Goal: Task Accomplishment & Management: Manage account settings

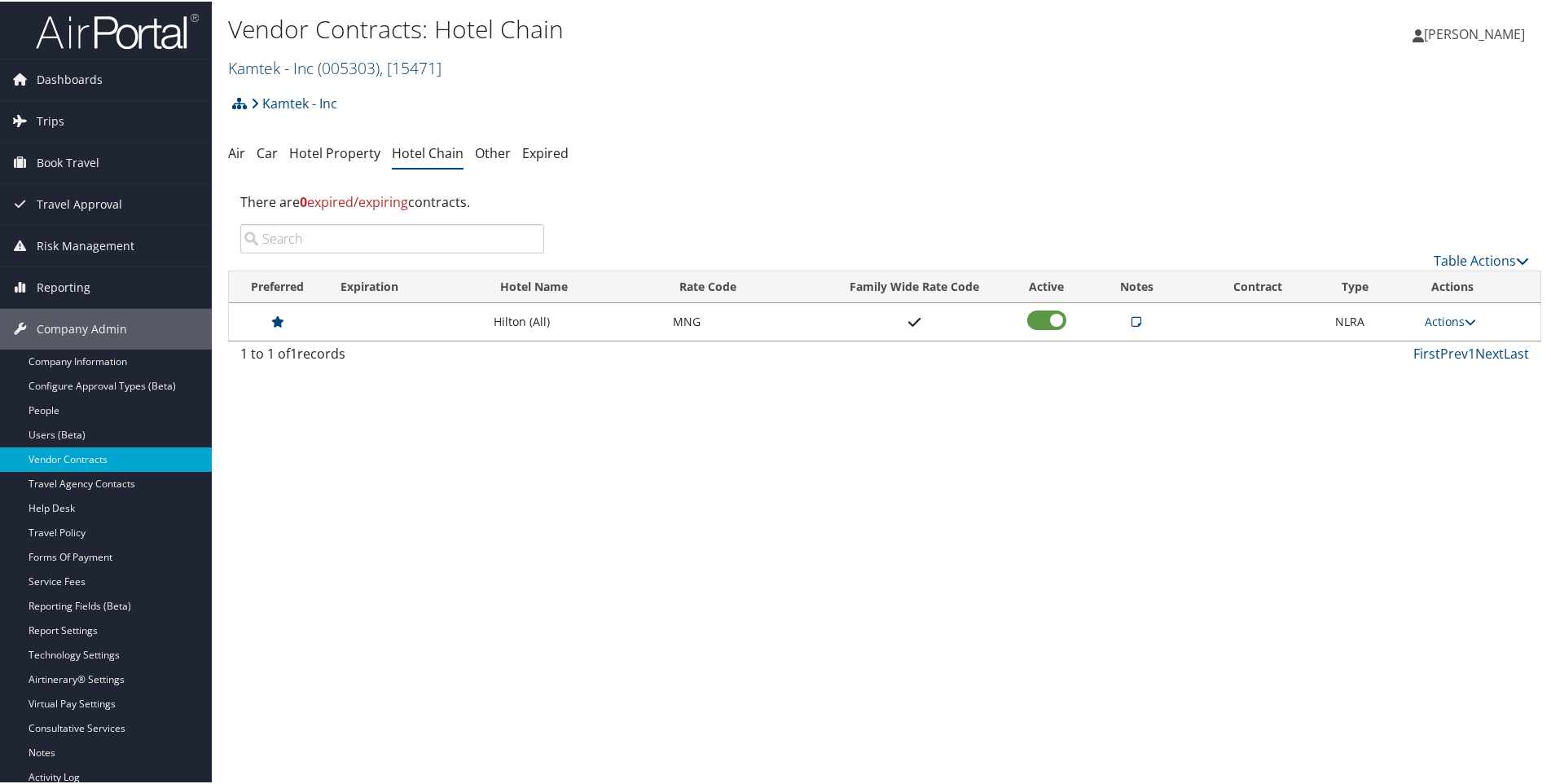
click at [265, 66] on link "Kamtek - Inc ( 005303 ) , [ 15471 ]" at bounding box center [335, 66] width 214 height 22
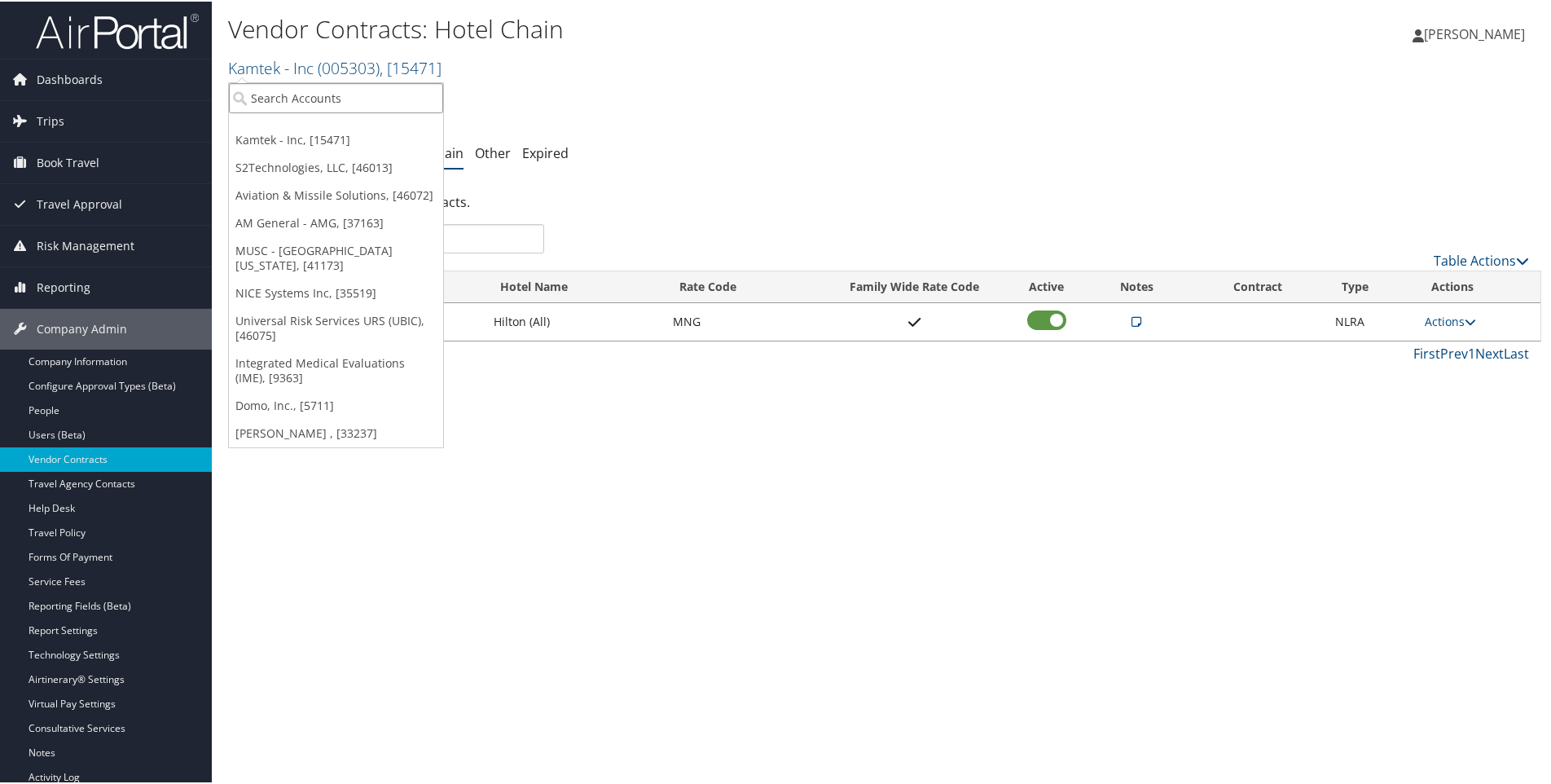
click at [267, 98] on input "search" at bounding box center [335, 96] width 214 height 30
type input "s2"
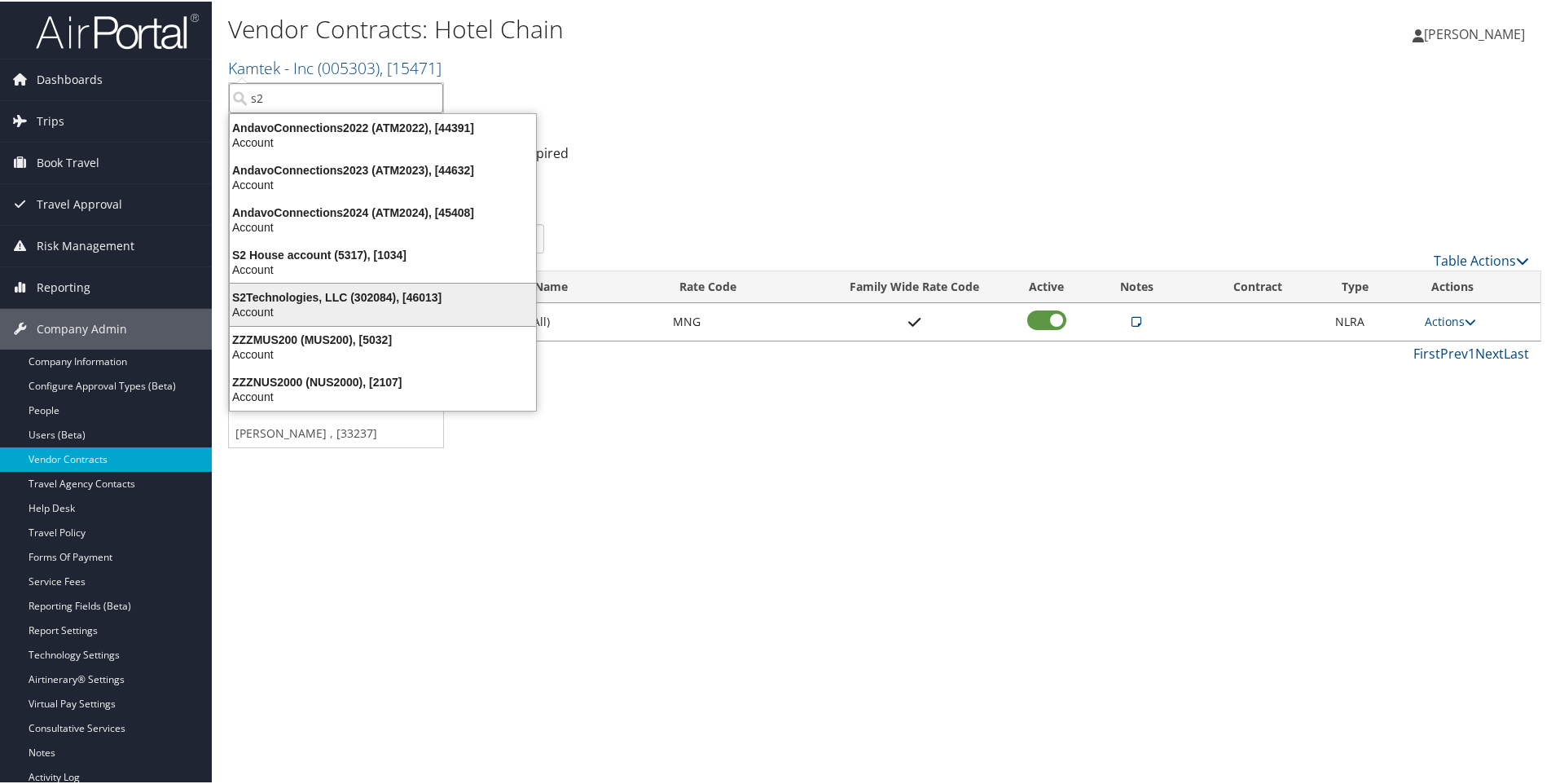
click at [280, 293] on div "S2Technologies, LLC (302084), [46013]" at bounding box center [383, 295] width 326 height 15
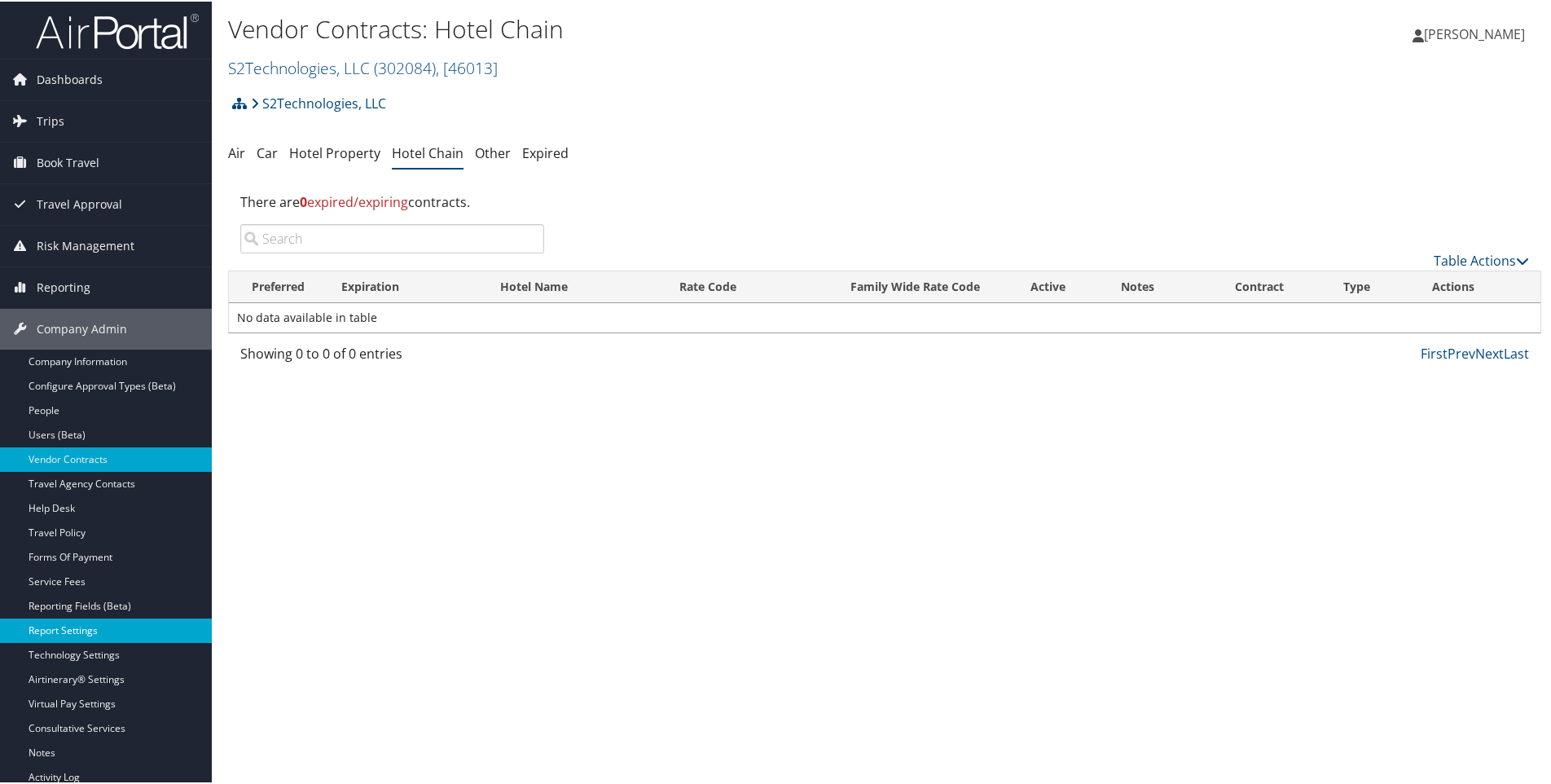
click at [72, 629] on link "Report Settings" at bounding box center [105, 628] width 212 height 24
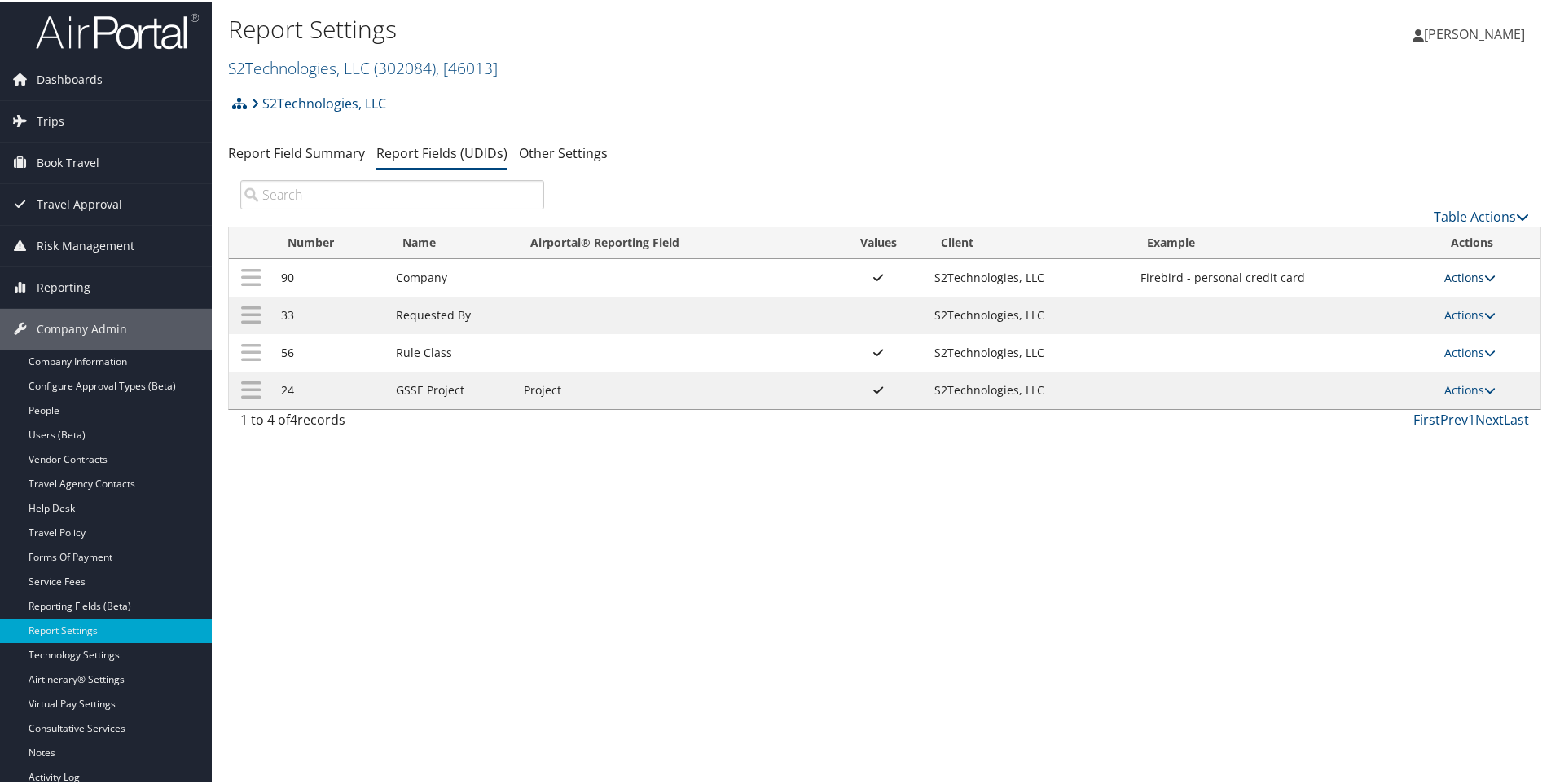
click at [1463, 272] on link "Actions" at bounding box center [1470, 275] width 52 height 16
click at [1359, 304] on link "Update Report Field Values" at bounding box center [1401, 301] width 176 height 27
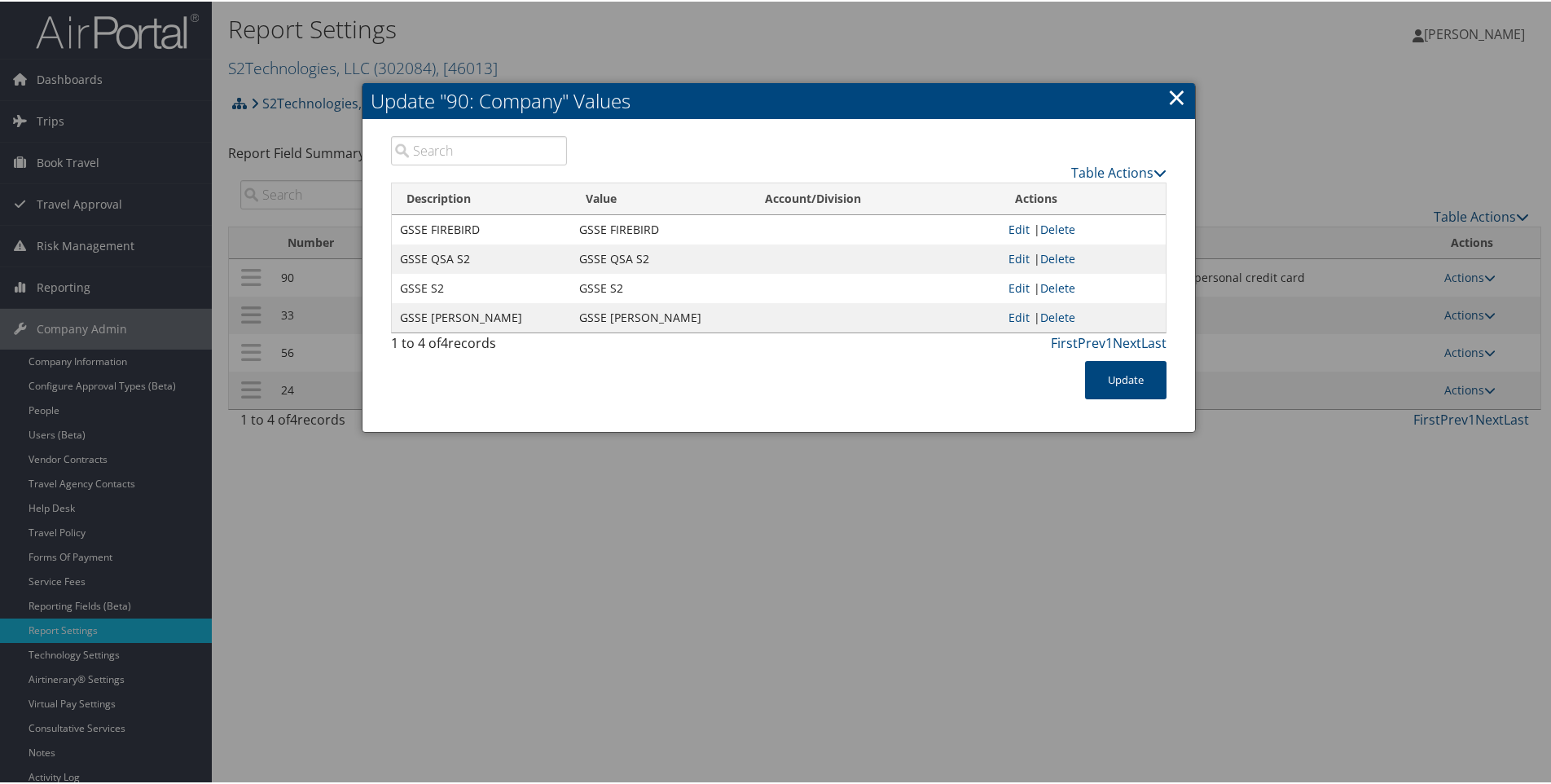
click at [1175, 96] on link "×" at bounding box center [1176, 95] width 19 height 32
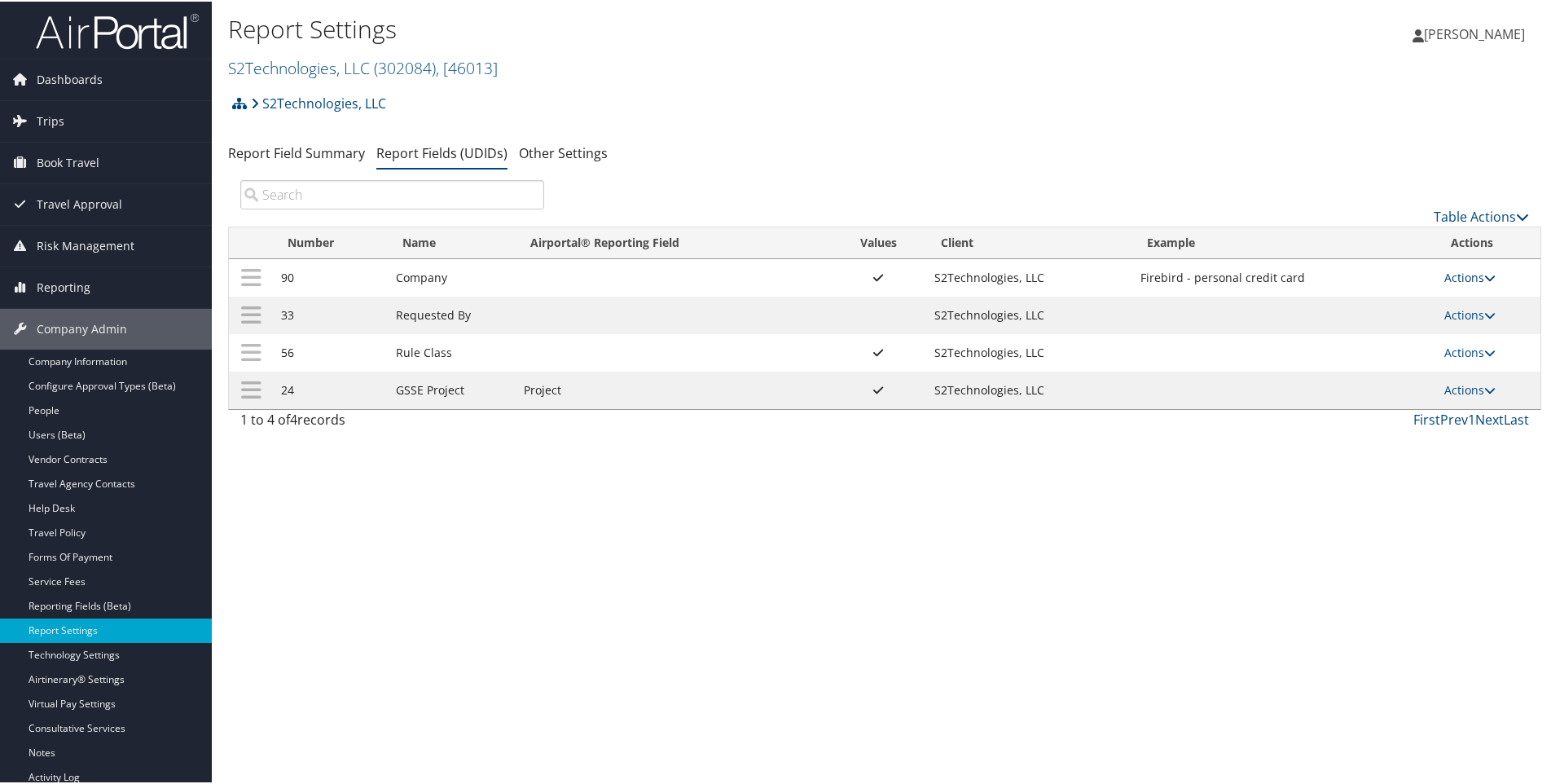
click at [1446, 270] on link "Actions" at bounding box center [1470, 275] width 52 height 16
click at [1344, 300] on link "Update Report Field Values" at bounding box center [1401, 301] width 176 height 27
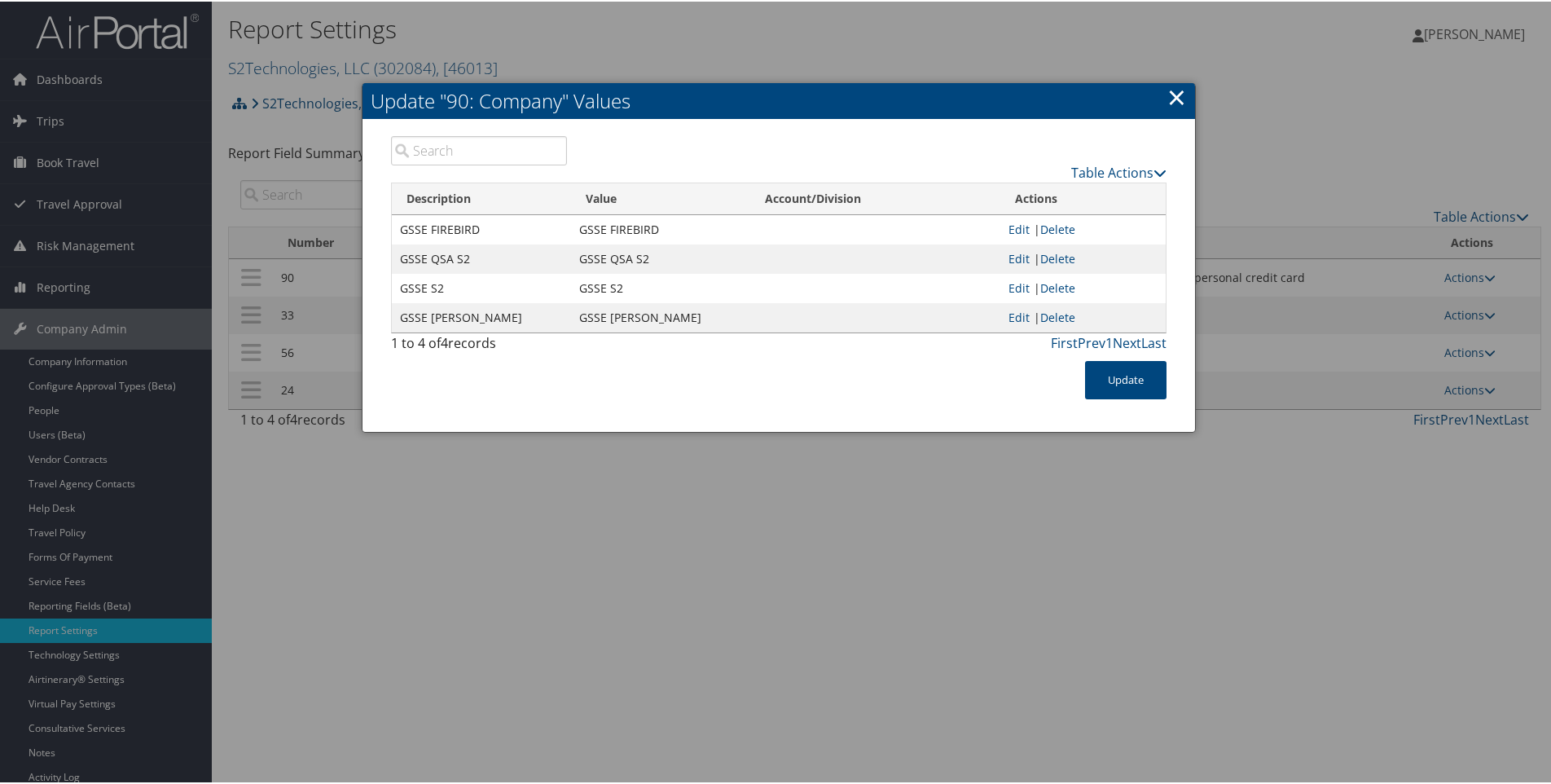
click at [1169, 94] on link "×" at bounding box center [1176, 95] width 19 height 32
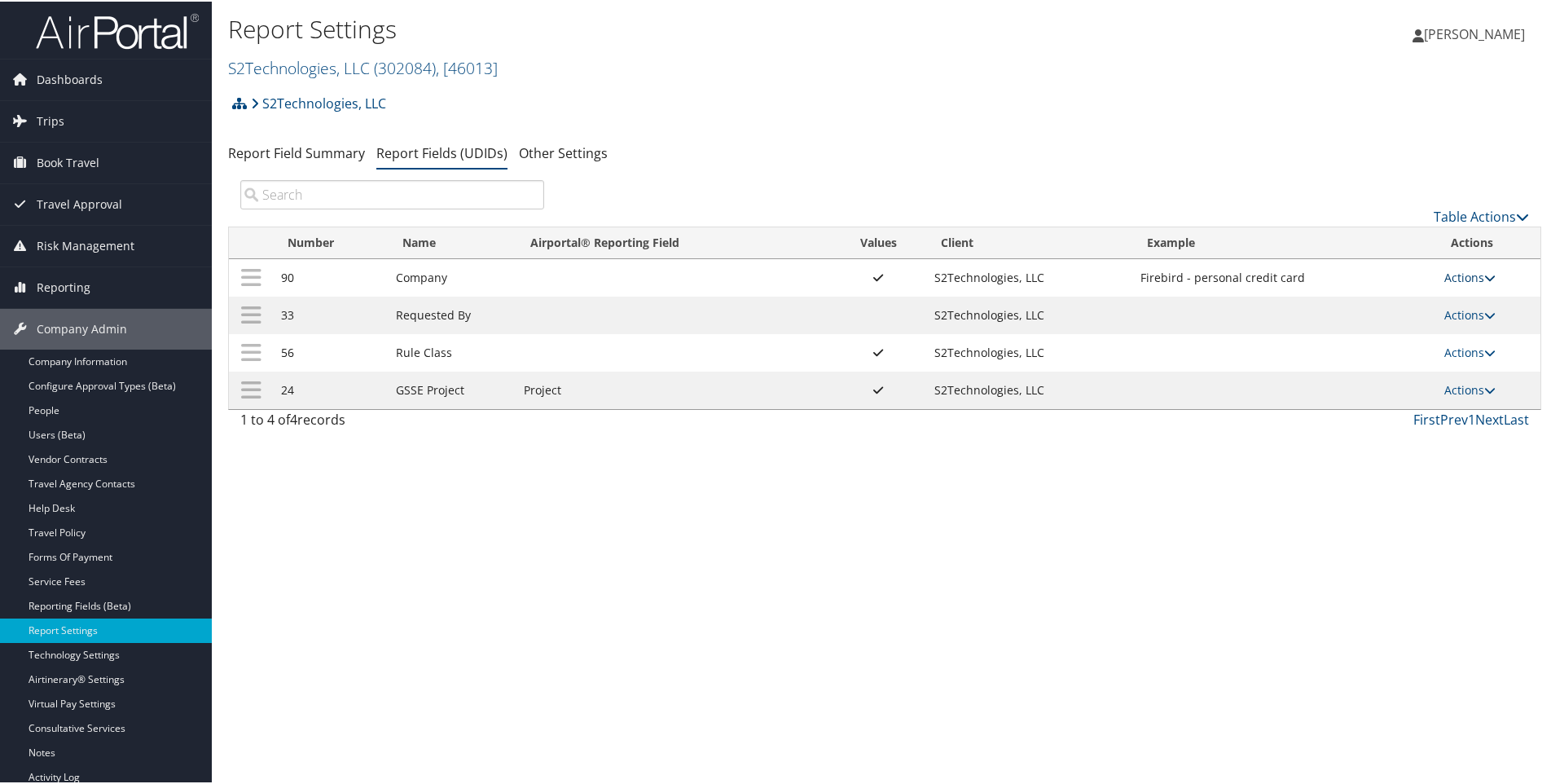
click at [1452, 277] on link "Actions" at bounding box center [1470, 275] width 52 height 16
click at [1350, 305] on link "Update Report Field Values" at bounding box center [1401, 301] width 176 height 27
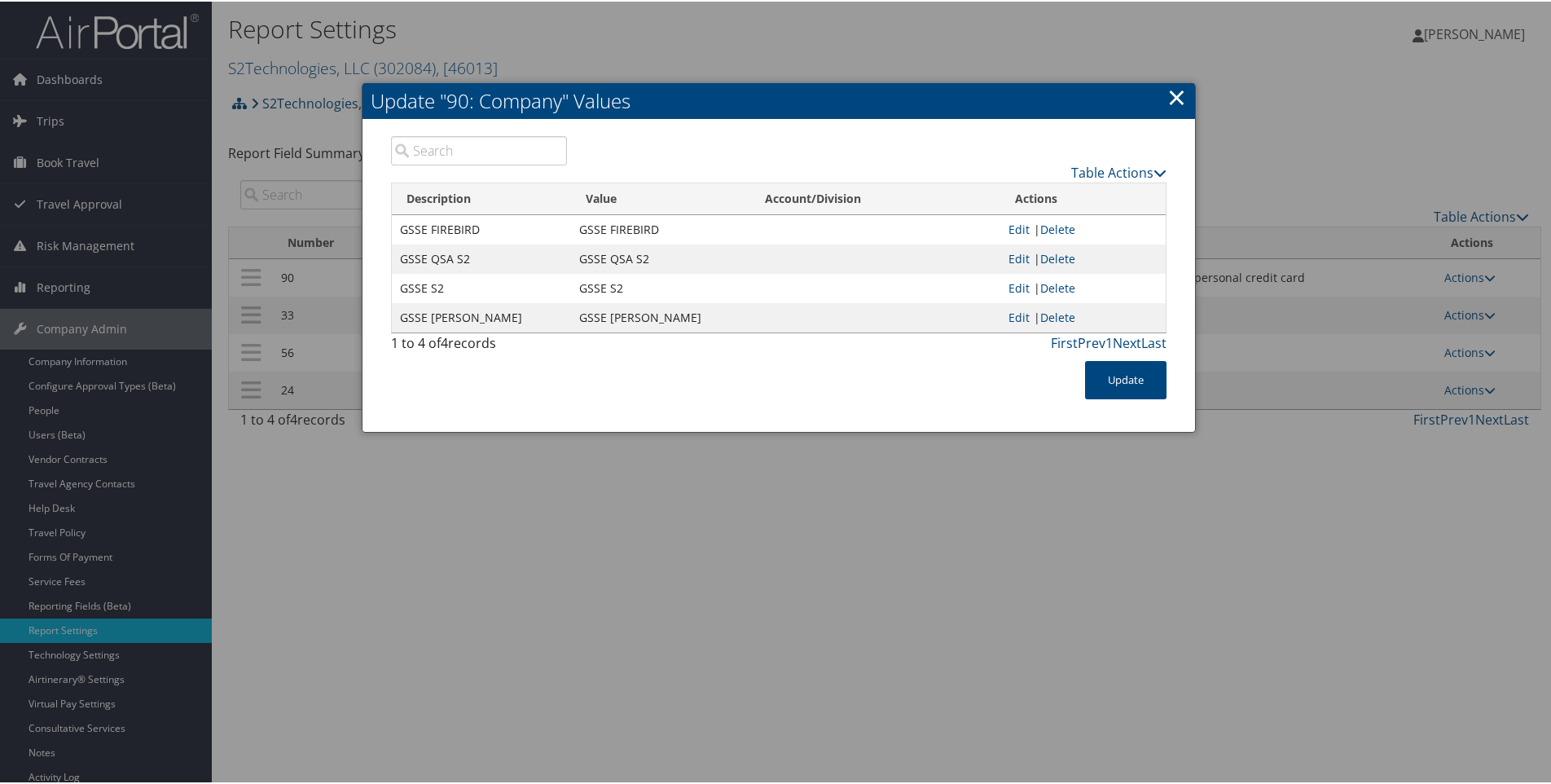
click at [1177, 98] on link "×" at bounding box center [1176, 95] width 19 height 32
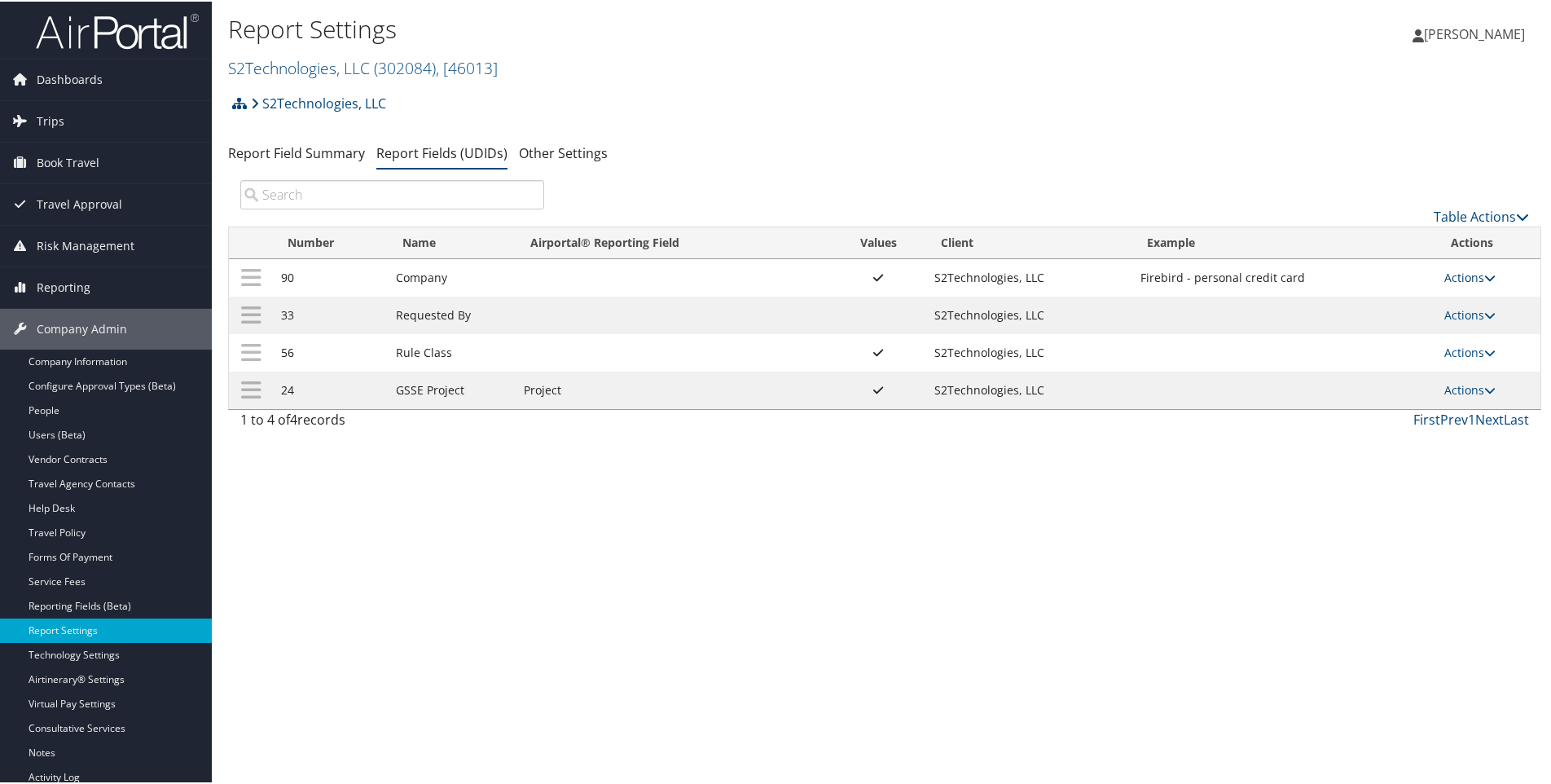
click at [1454, 274] on link "Actions" at bounding box center [1470, 275] width 52 height 16
click at [1347, 353] on link "Edit" at bounding box center [1401, 355] width 176 height 27
select select "both"
select select "trip"
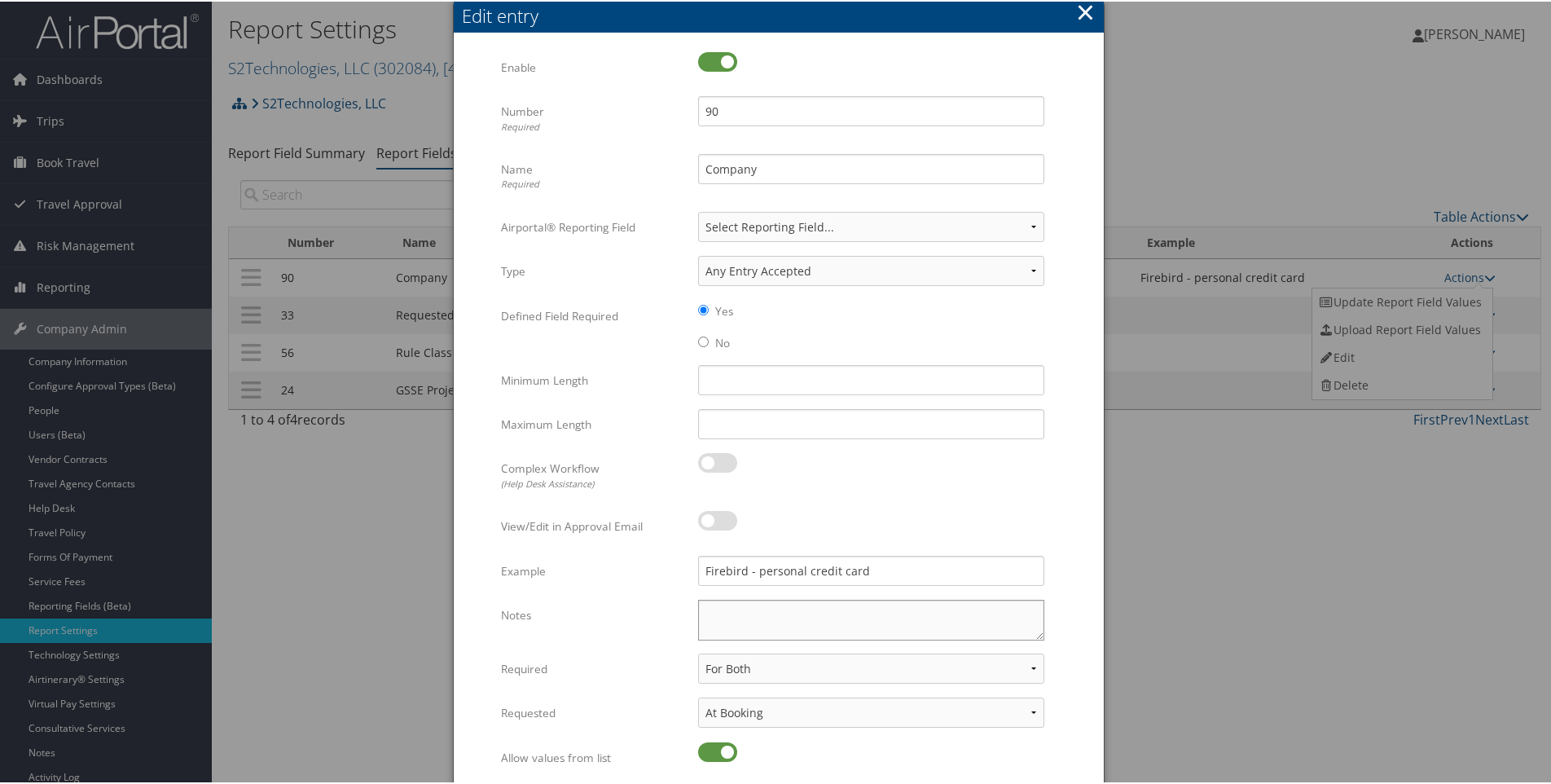
click at [705, 618] on textarea "Notes" at bounding box center [871, 618] width 347 height 41
type textarea "For Guest use planners info."
click at [1083, 9] on button "×" at bounding box center [1085, 10] width 19 height 32
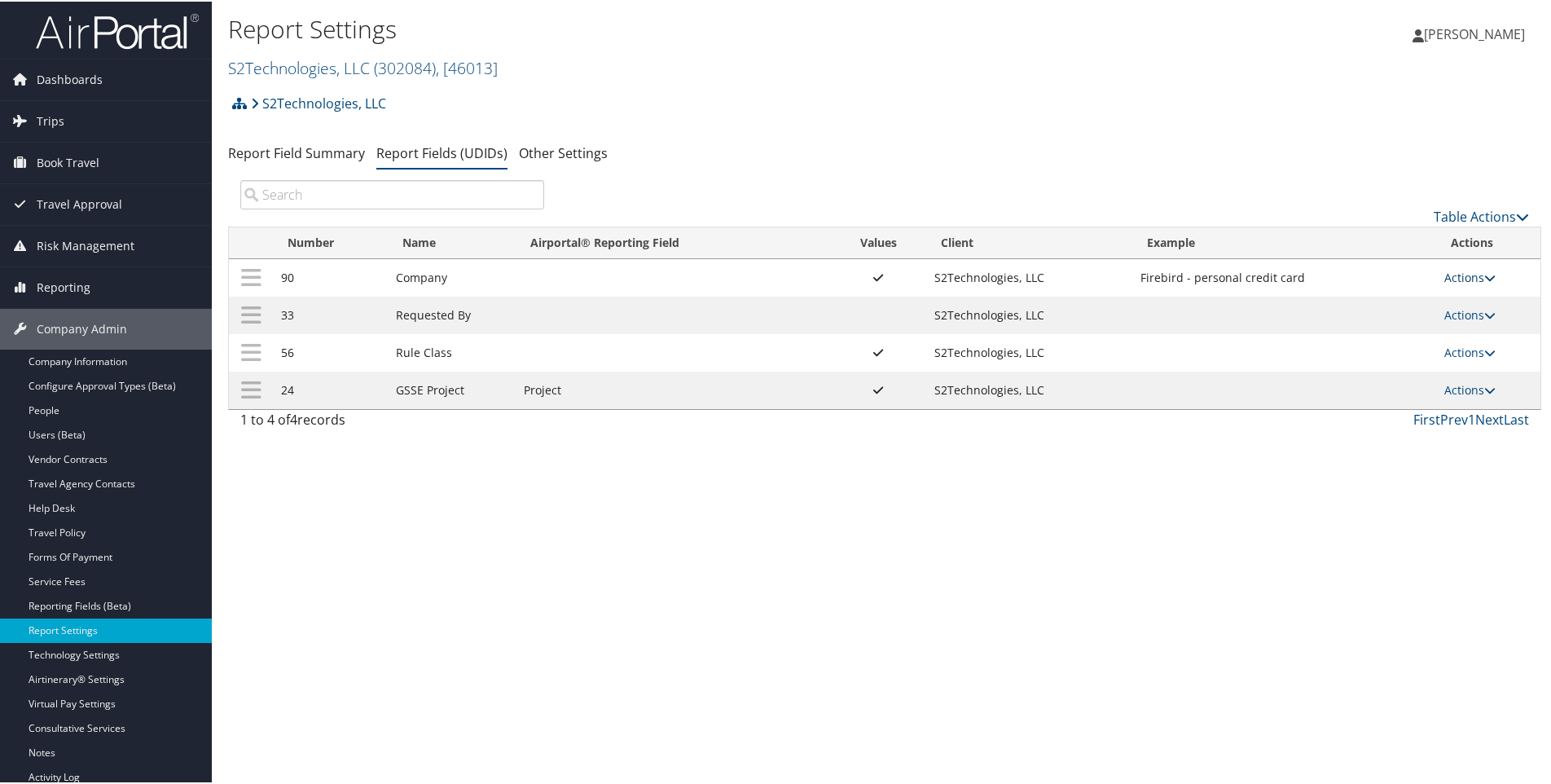
click at [1472, 276] on link "Actions" at bounding box center [1470, 275] width 52 height 16
click at [1359, 307] on link "Update Report Field Values" at bounding box center [1401, 301] width 176 height 27
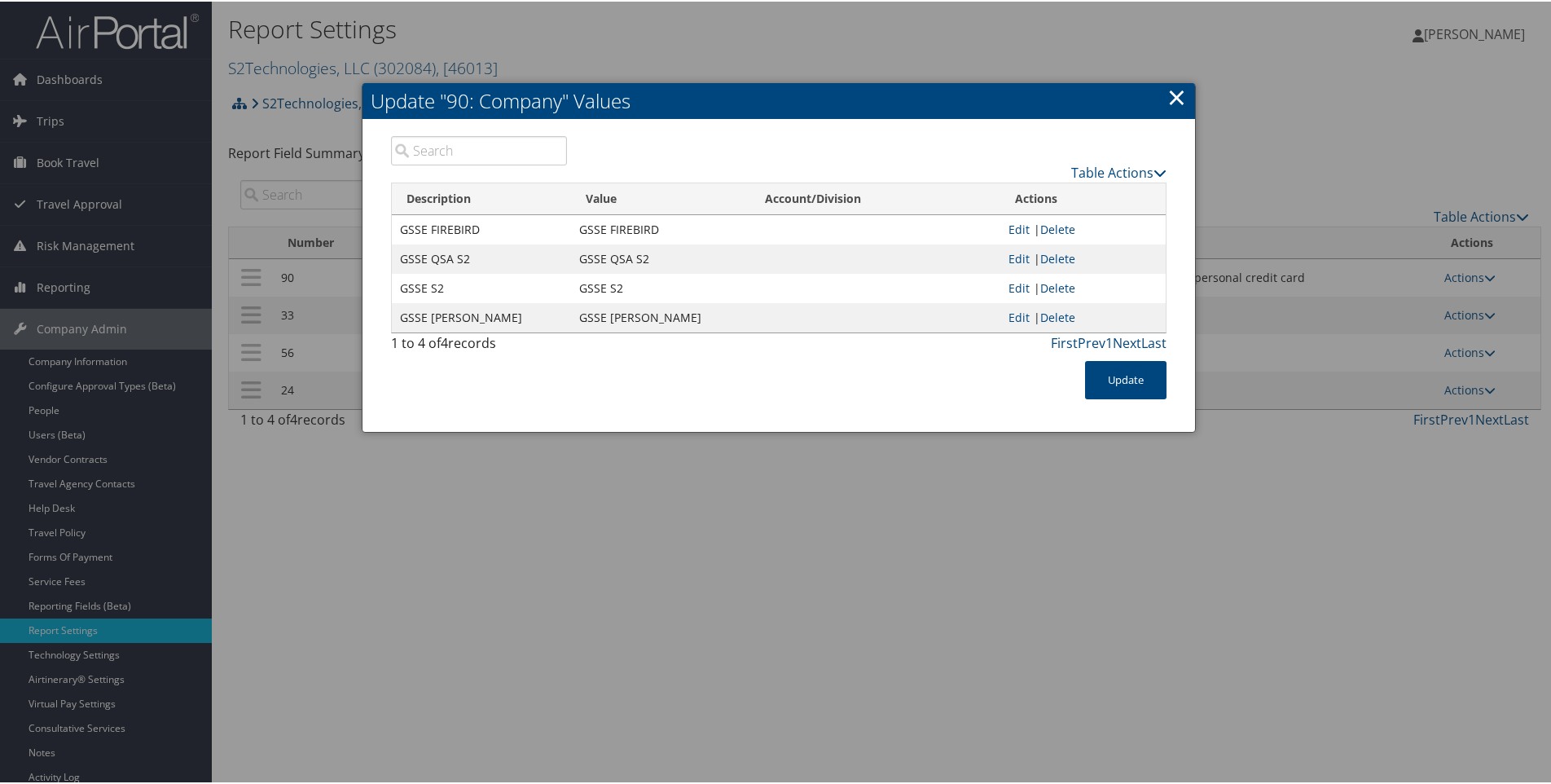
click at [1177, 96] on link "×" at bounding box center [1176, 95] width 19 height 32
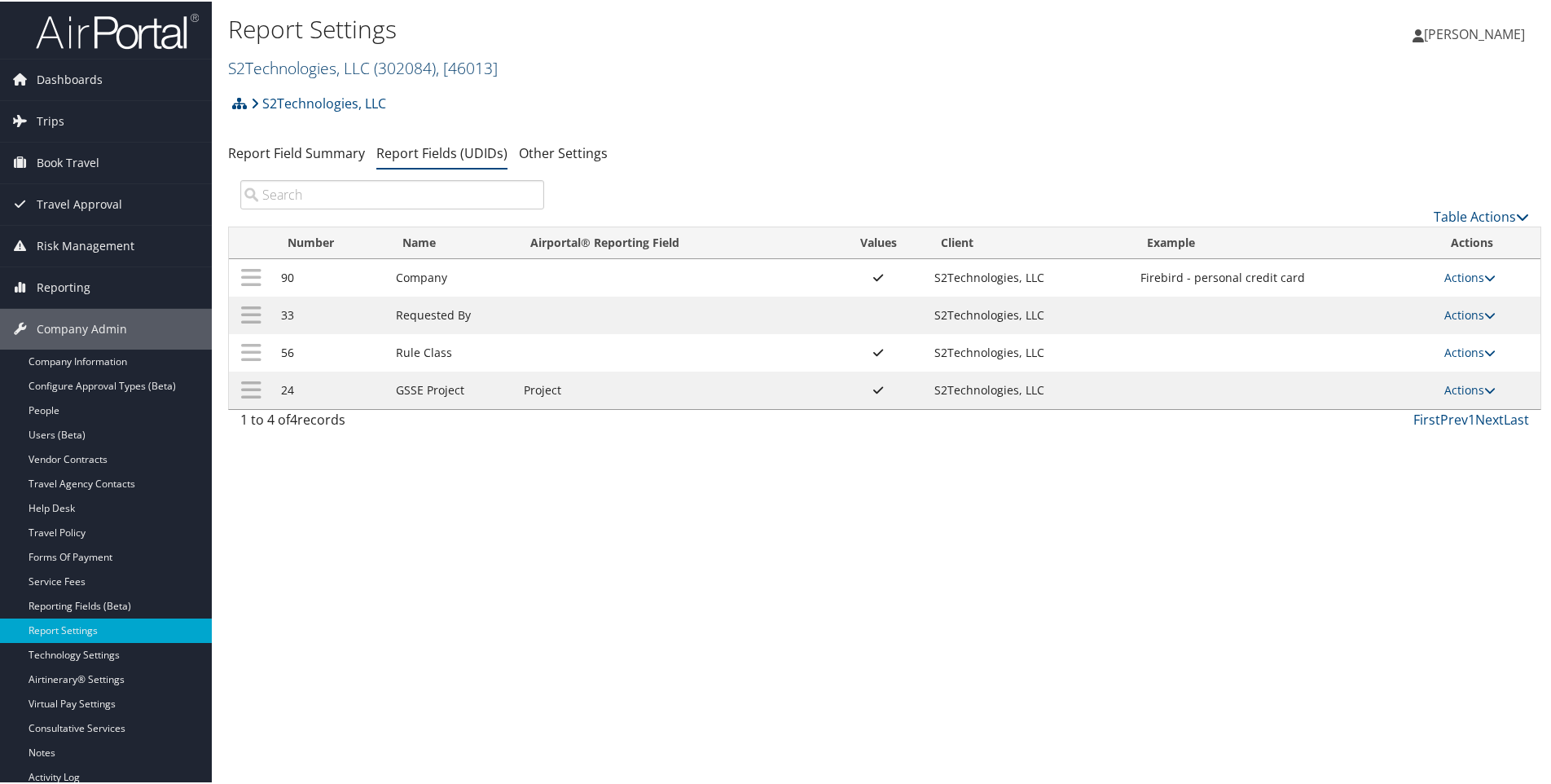
click at [269, 66] on link "S2Technologies, LLC ( 302084 ) , [ 46013 ]" at bounding box center [363, 66] width 270 height 22
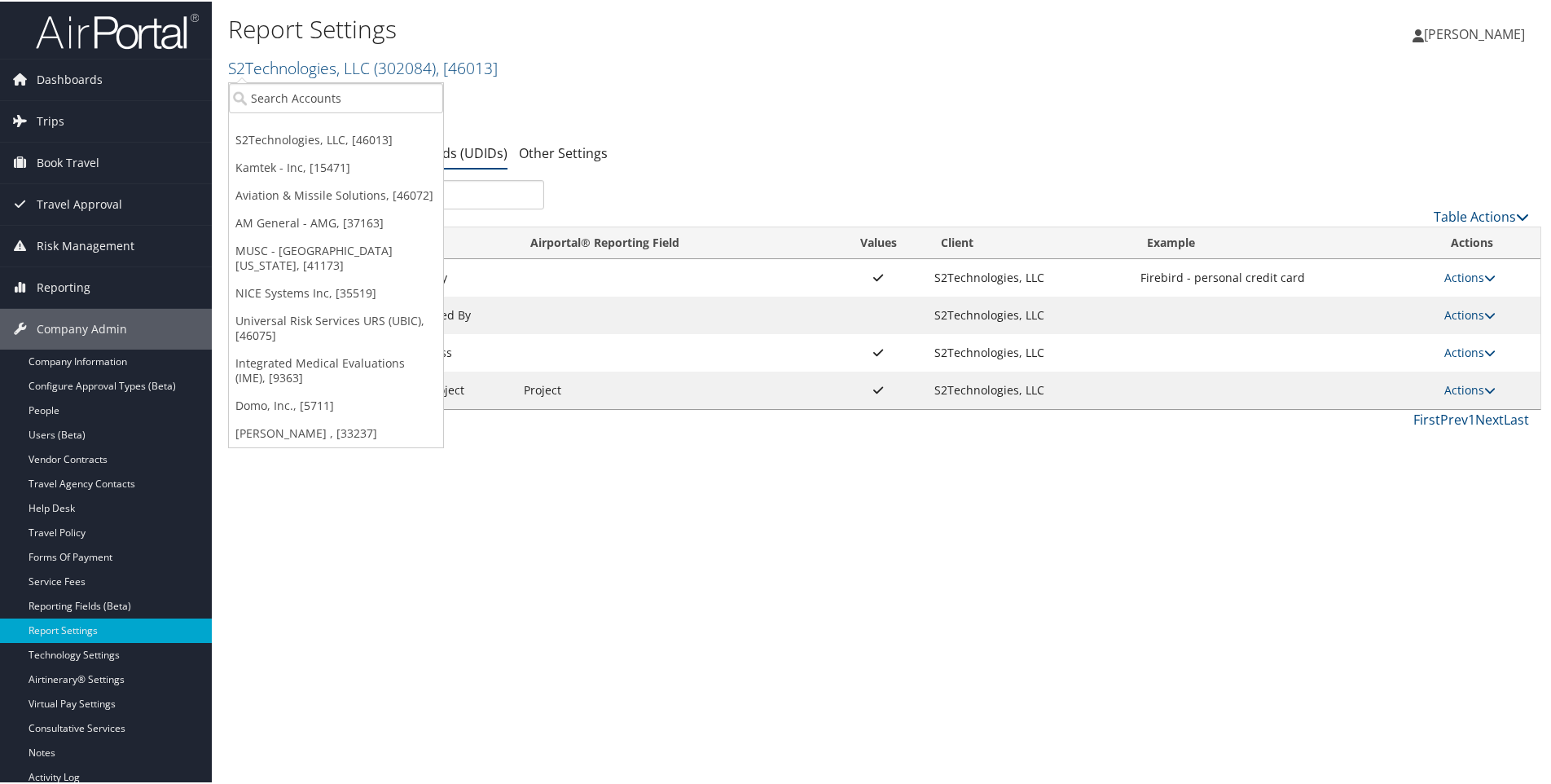
click at [808, 81] on div "Report Settings S2Technologies, LLC ( 302084 ) , [ 46013 ] S2Technologies, LLC …" at bounding box center [666, 46] width 876 height 77
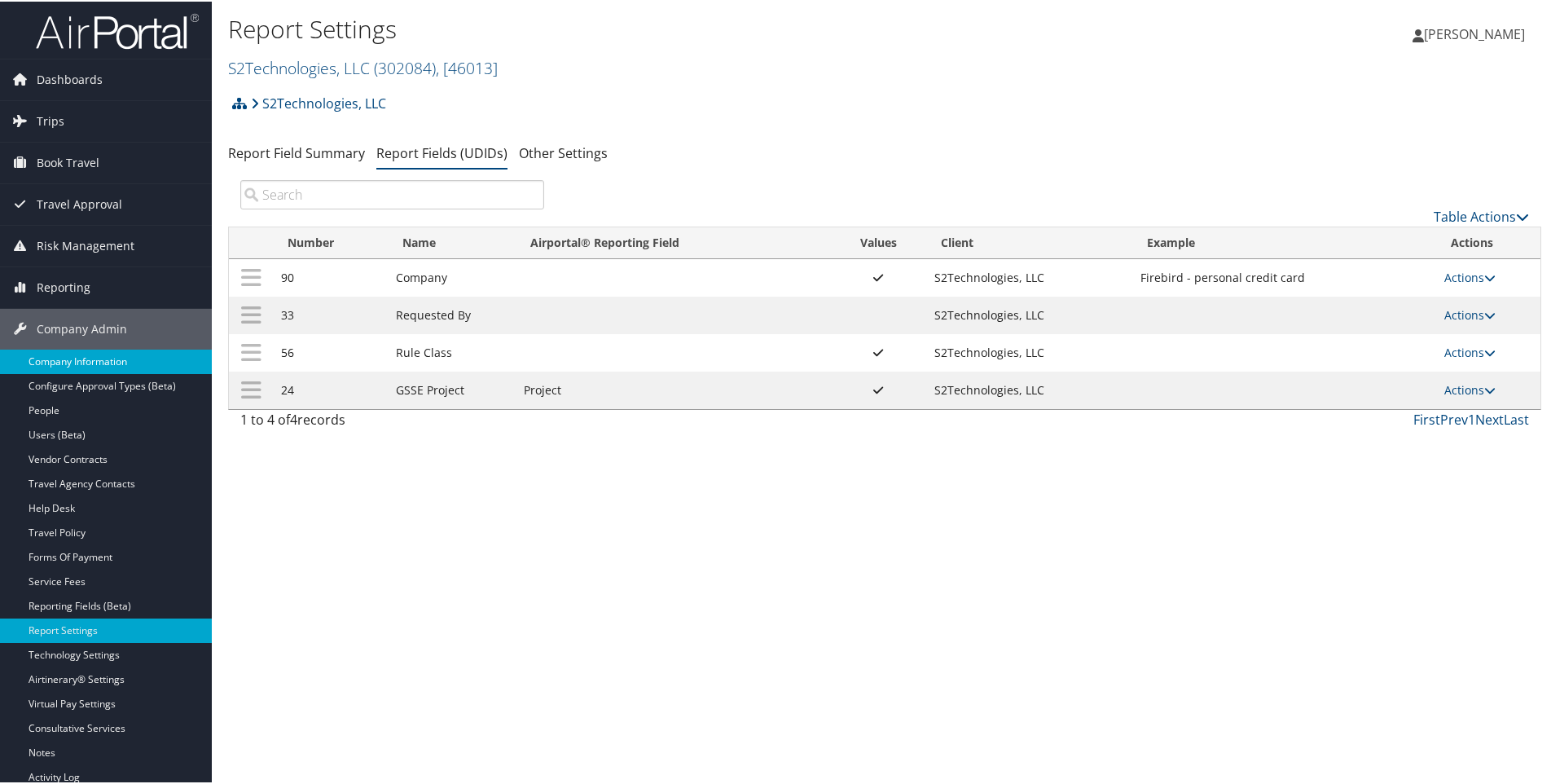
click at [55, 365] on link "Company Information" at bounding box center [105, 359] width 212 height 24
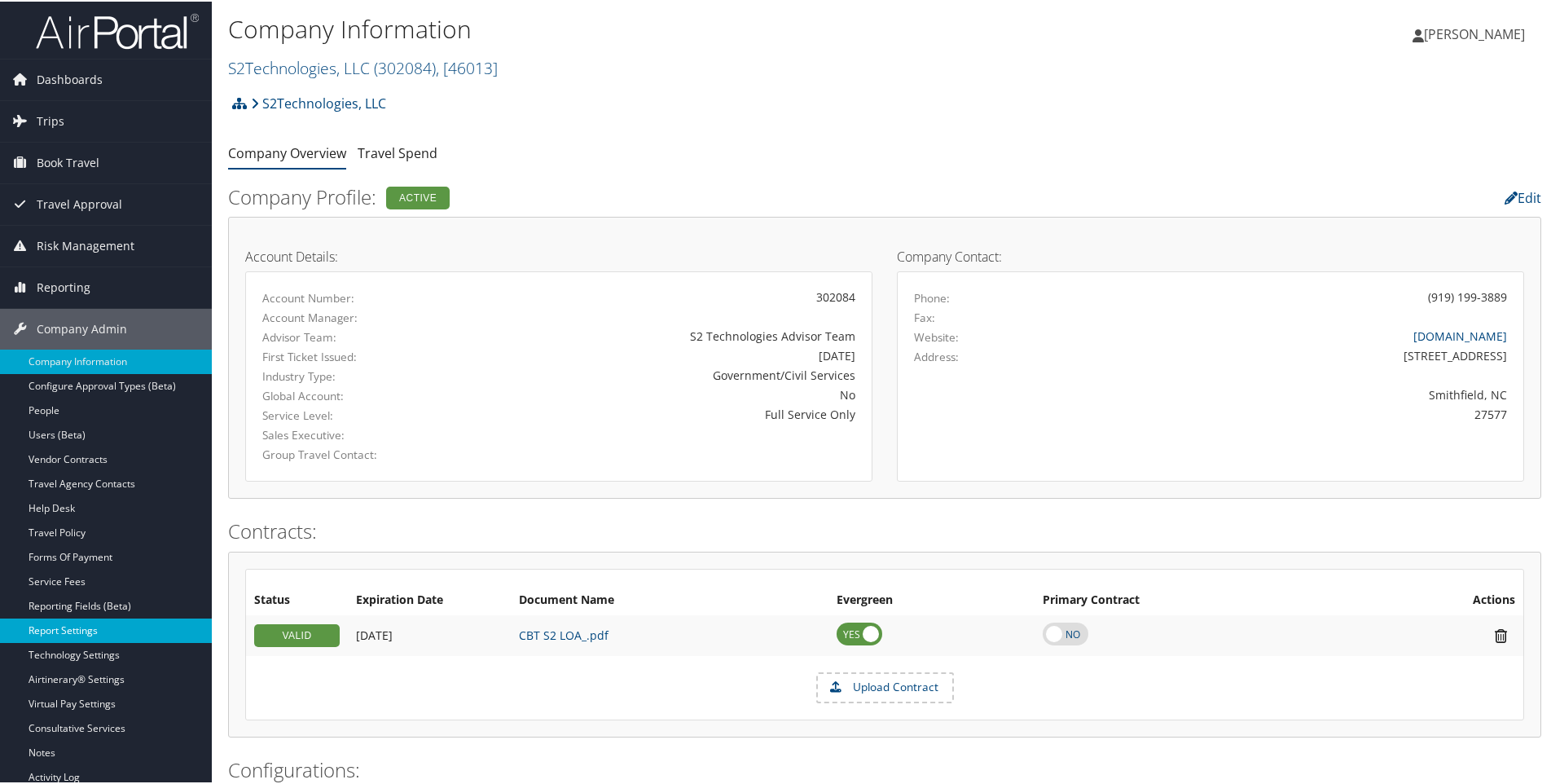
click at [60, 629] on link "Report Settings" at bounding box center [105, 628] width 212 height 24
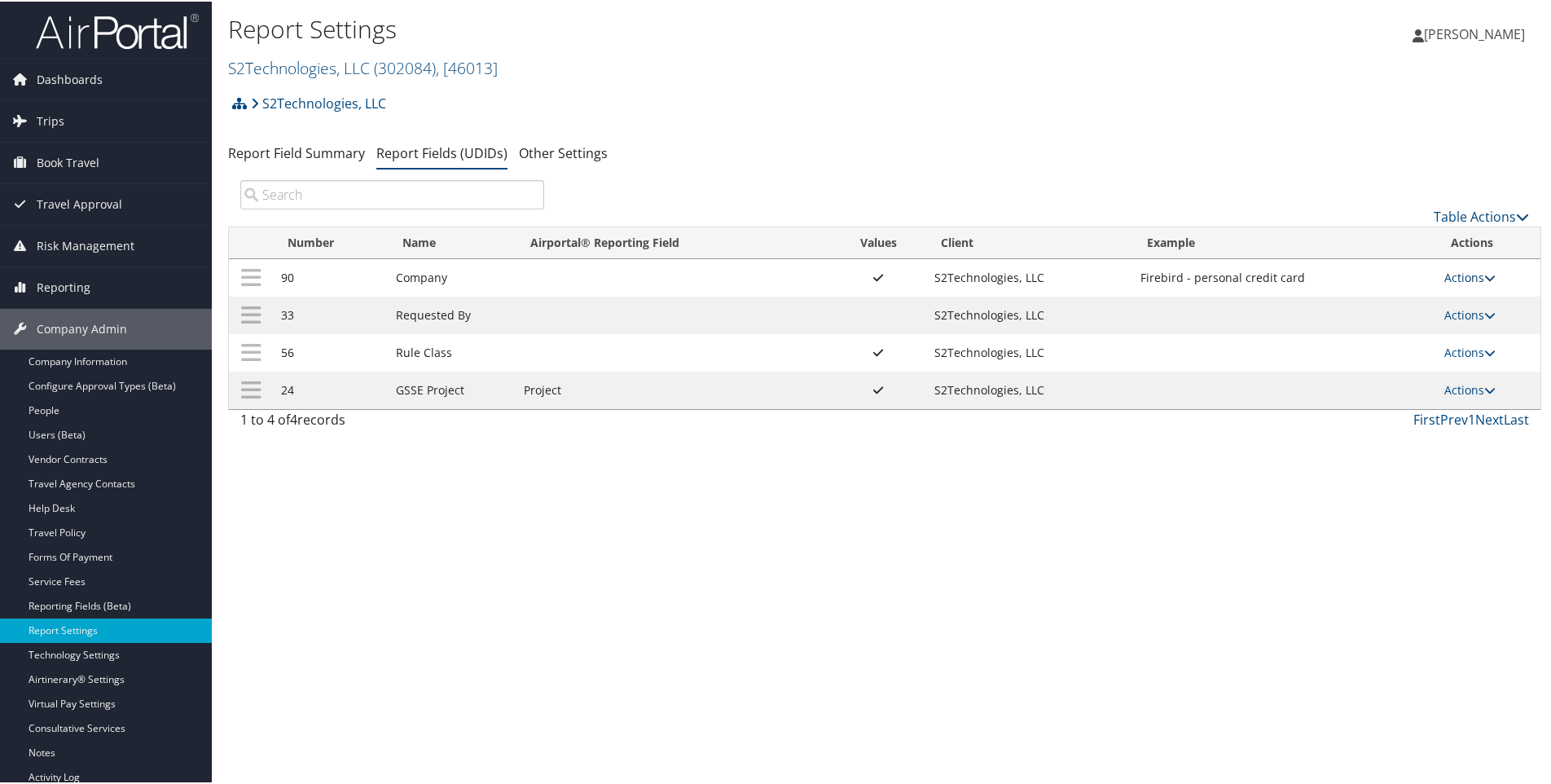
click at [1448, 277] on link "Actions" at bounding box center [1470, 275] width 52 height 16
click at [1342, 297] on link "Update Report Field Values" at bounding box center [1401, 301] width 176 height 27
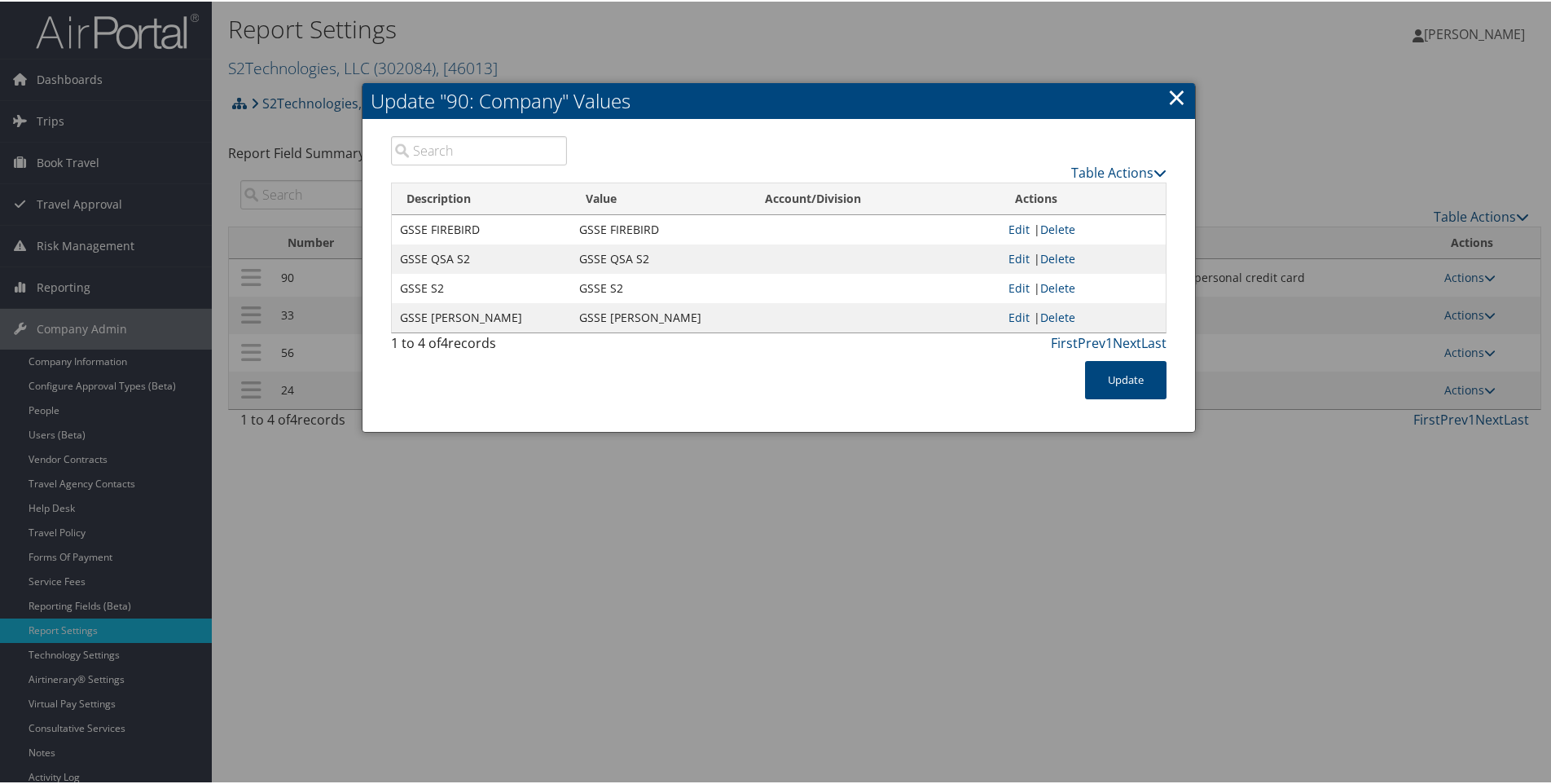
click at [1178, 90] on link "×" at bounding box center [1176, 95] width 19 height 32
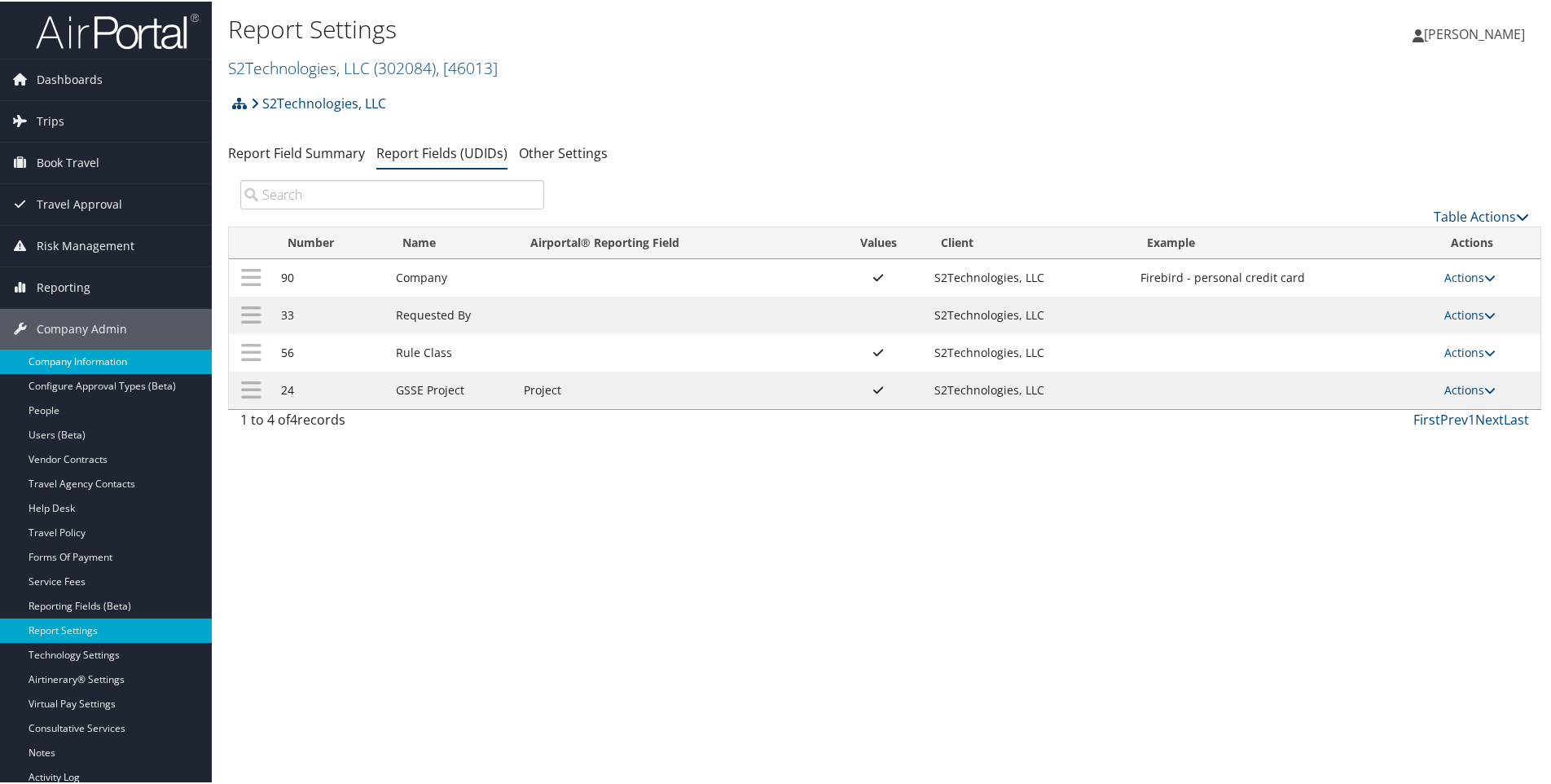
click at [69, 357] on link "Company Information" at bounding box center [105, 359] width 212 height 24
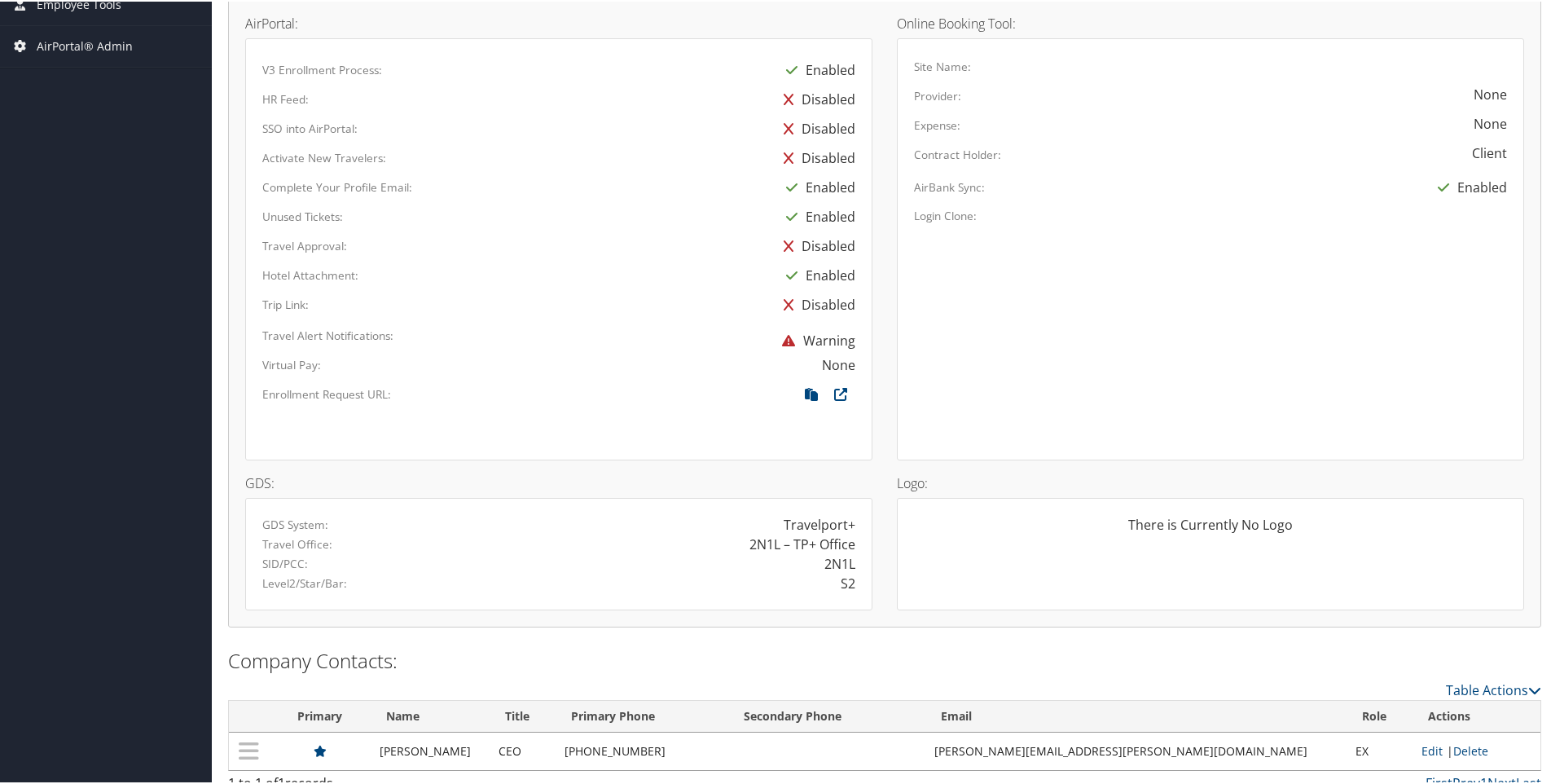
scroll to position [821, 0]
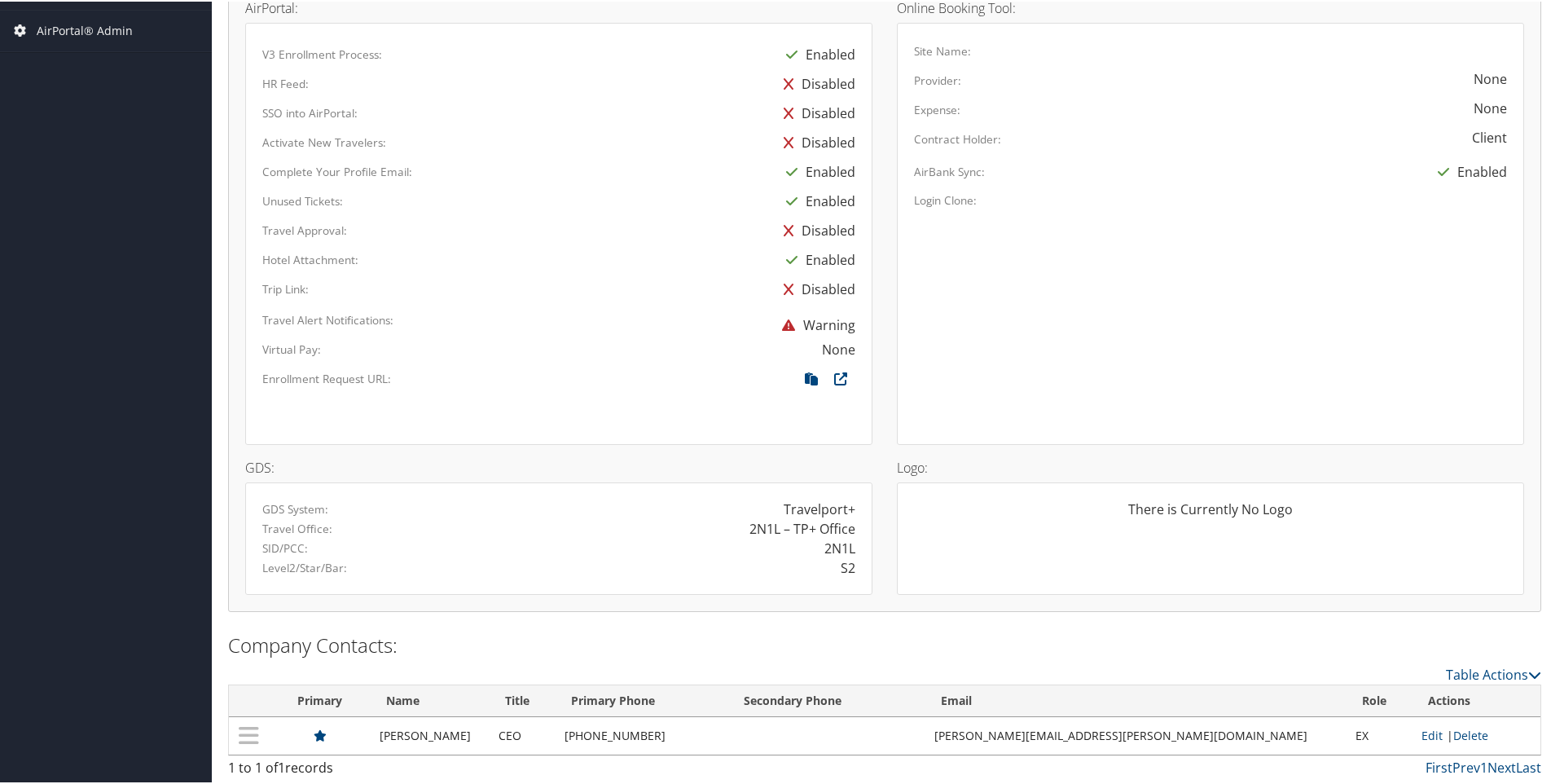
click at [428, 192] on div "Unused Tickets:" at bounding box center [430, 195] width 360 height 22
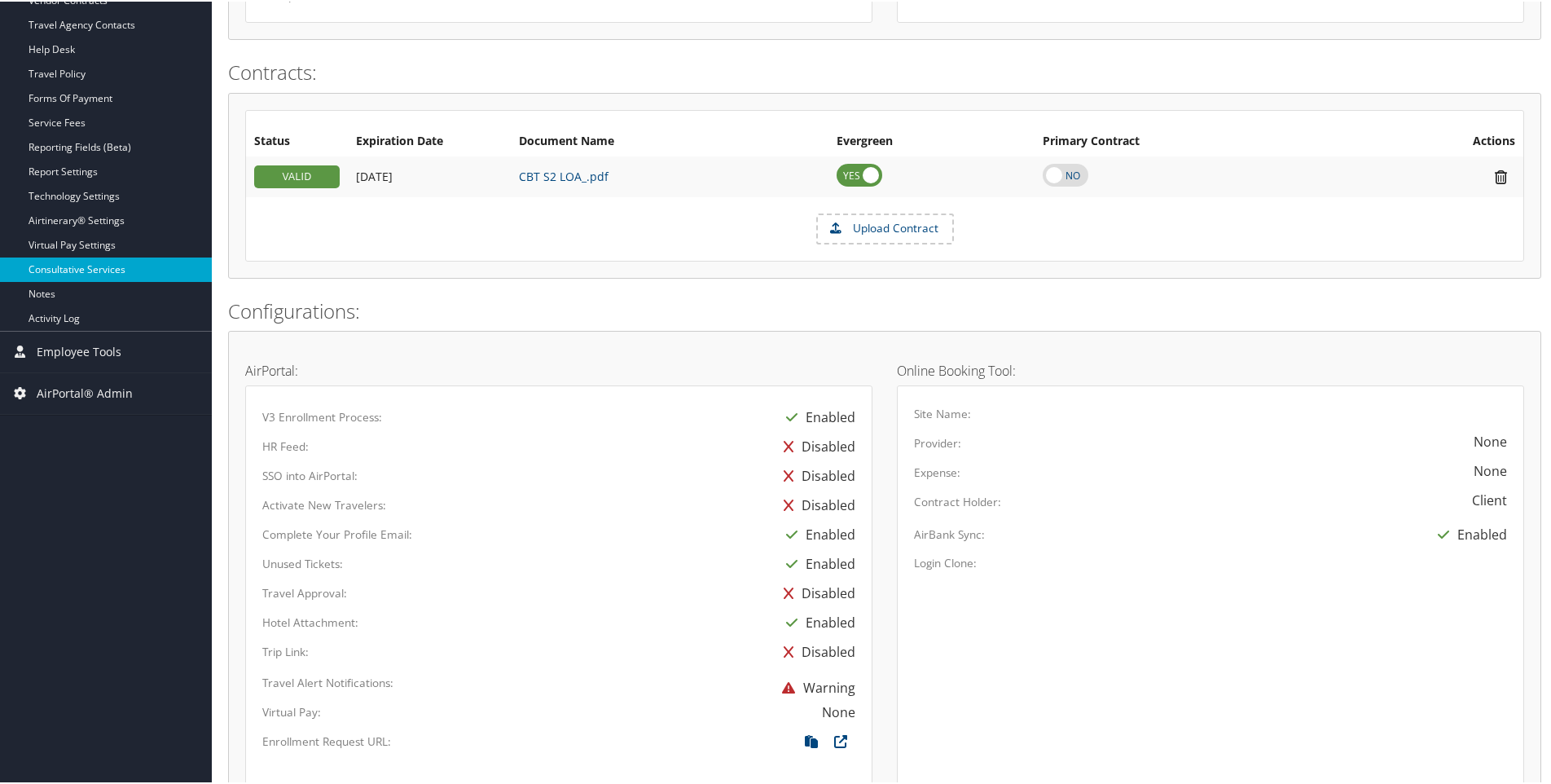
scroll to position [414, 0]
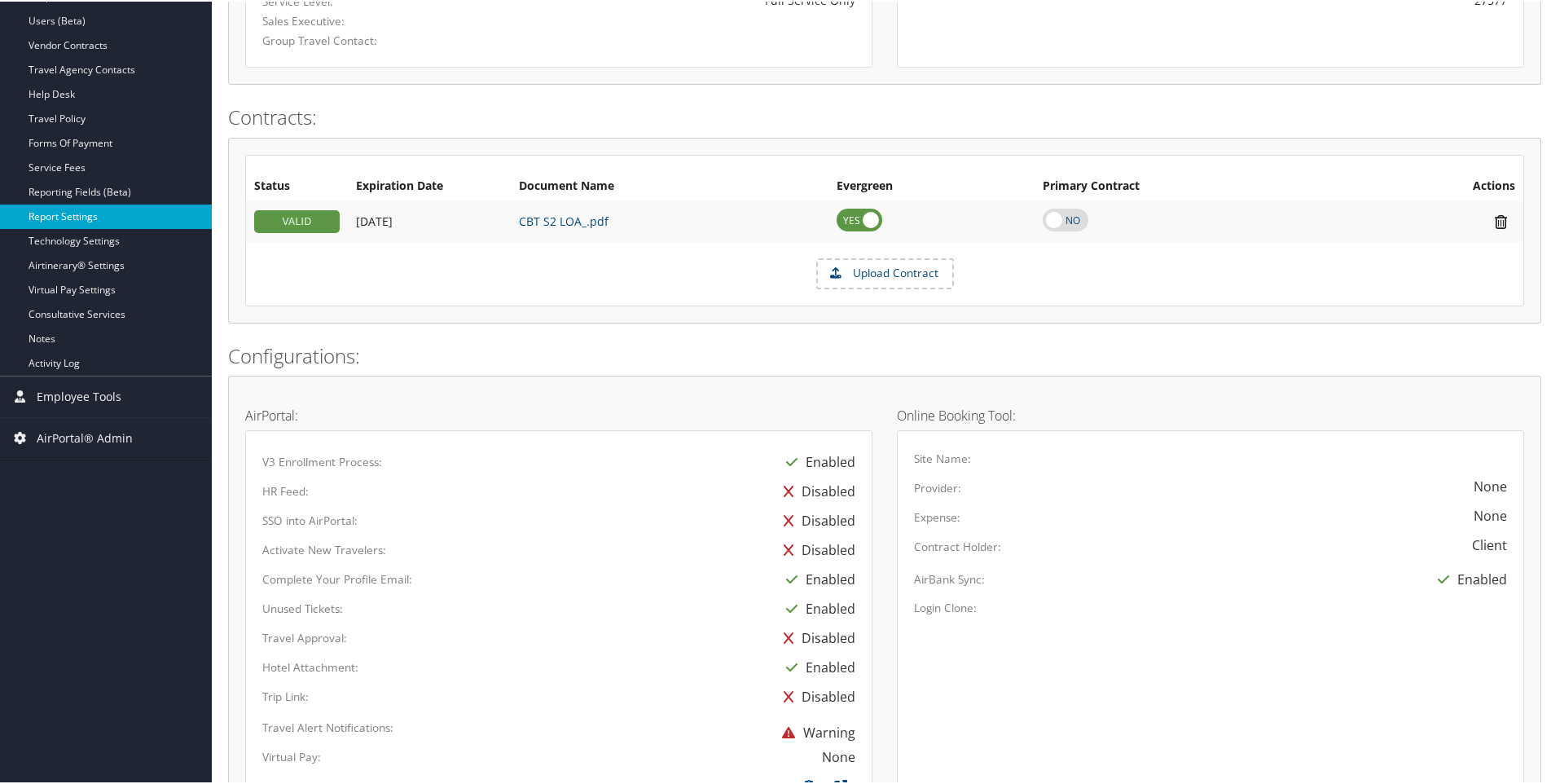
click at [83, 215] on link "Report Settings" at bounding box center [105, 215] width 212 height 24
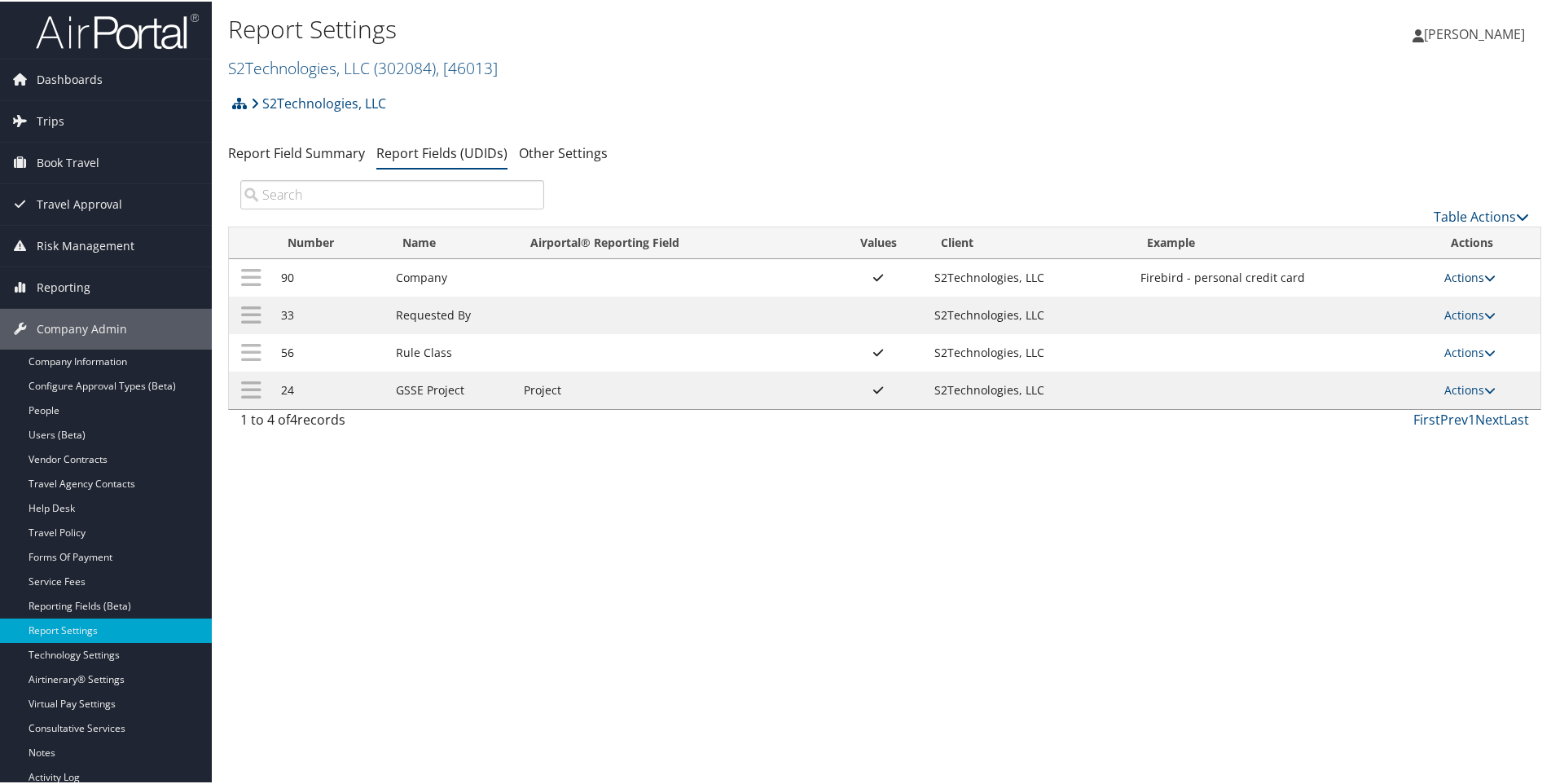
click at [1453, 276] on link "Actions" at bounding box center [1470, 275] width 52 height 16
click at [1345, 351] on link "Edit" at bounding box center [1401, 355] width 176 height 27
select select "both"
select select "trip"
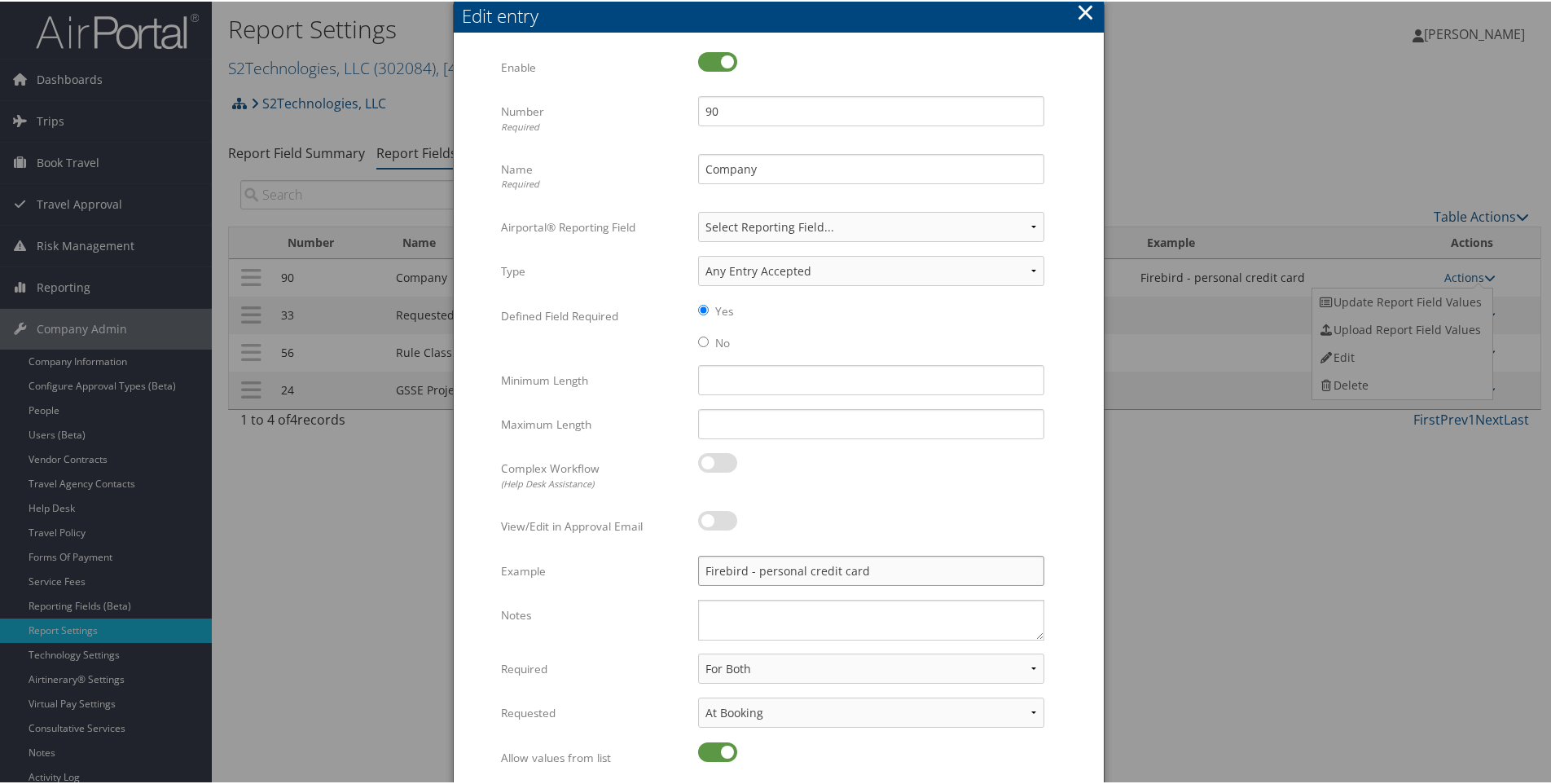
click at [702, 568] on input "Firebird - personal credit card" at bounding box center [871, 568] width 347 height 30
click at [782, 569] on input "GSSE Firebird - personal credit card" at bounding box center [871, 568] width 347 height 30
type input "GSSE Firebird - uses personal credit card"
click at [716, 616] on textarea "Notes" at bounding box center [871, 618] width 347 height 41
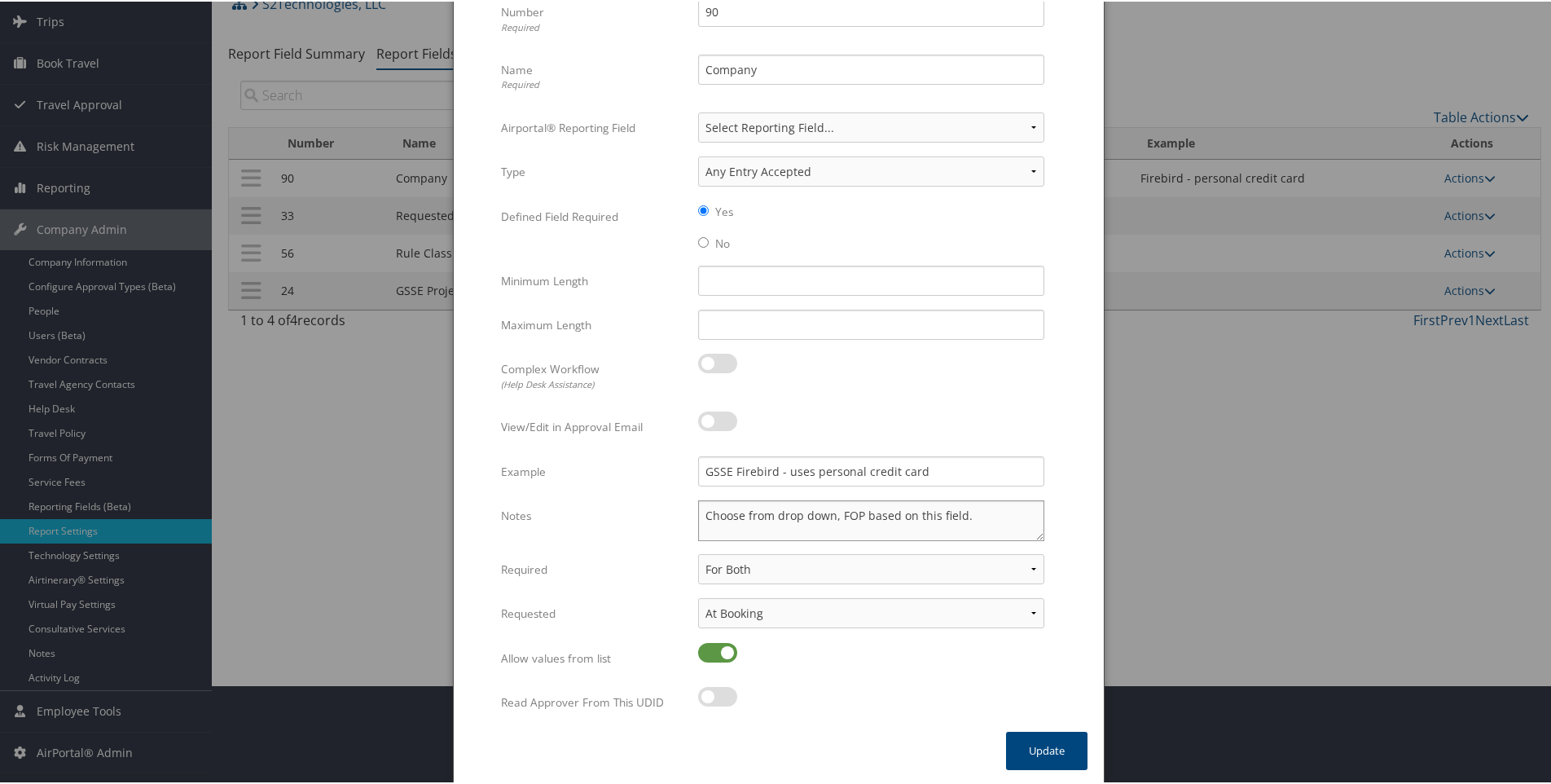
scroll to position [101, 0]
type textarea "Choose from drop down, FOP based on this field. See C*S2-FOPS for details."
click at [1038, 751] on button "Update" at bounding box center [1046, 747] width 81 height 38
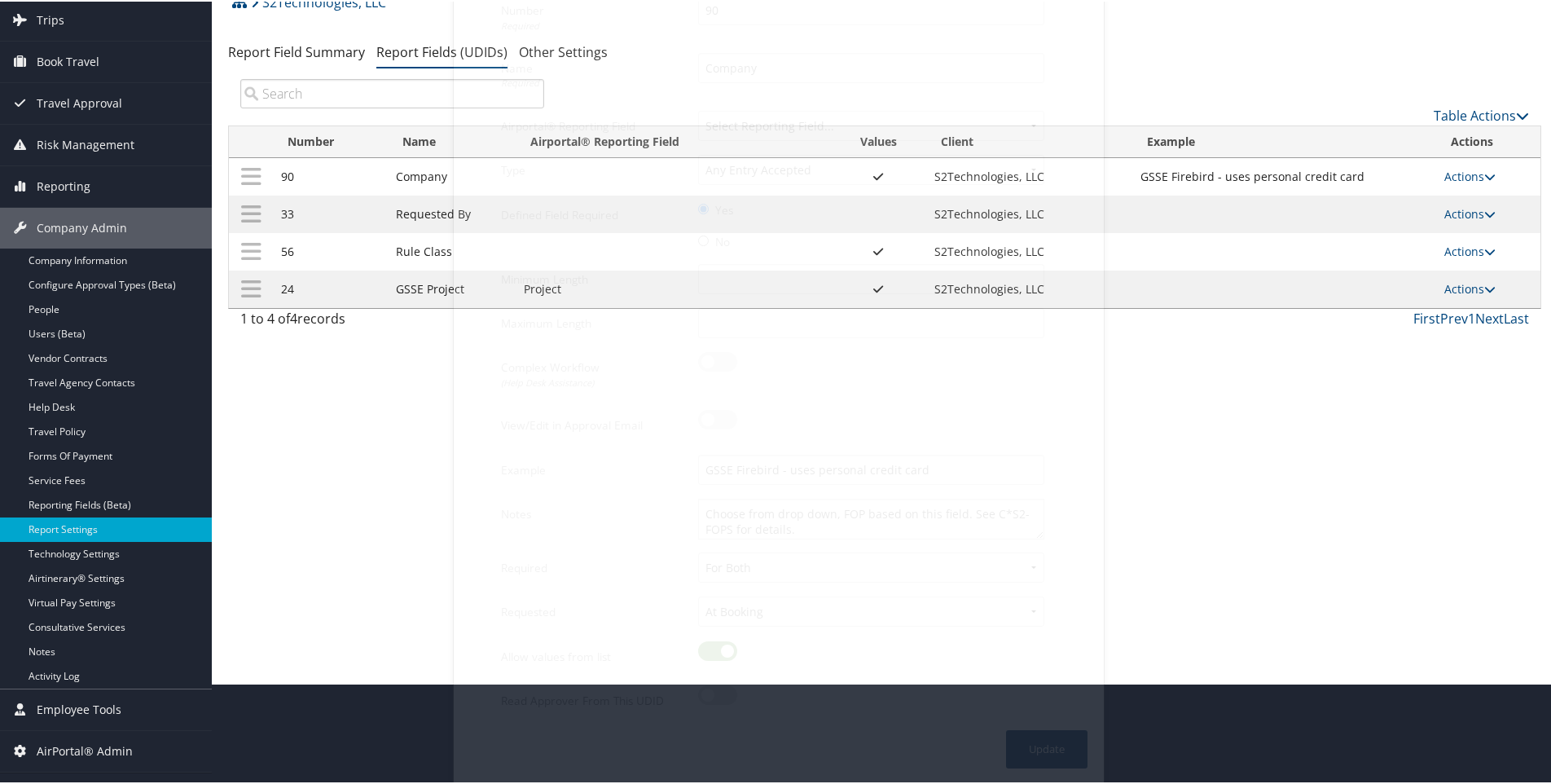
scroll to position [88, 0]
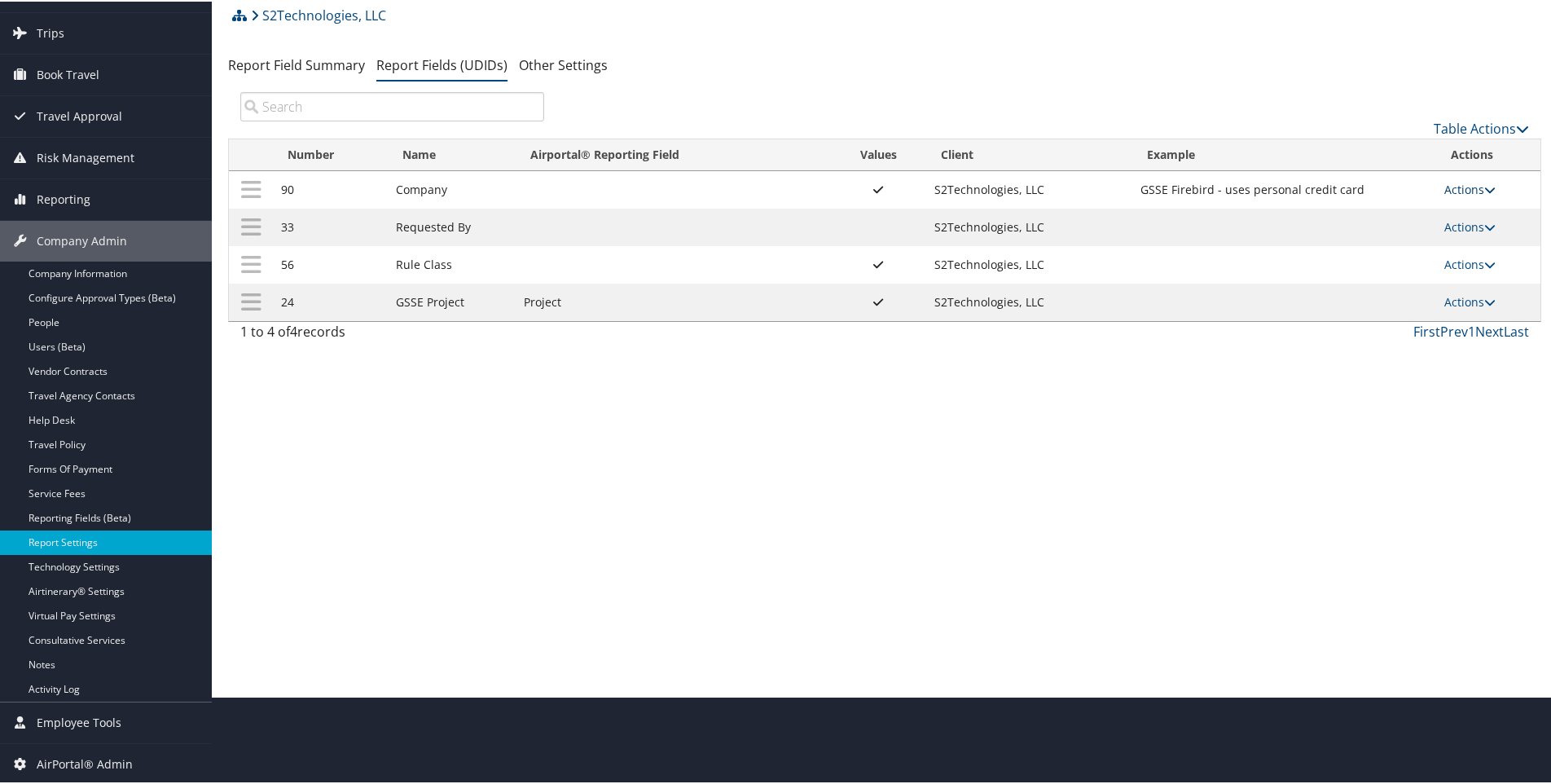
click at [1457, 190] on link "Actions" at bounding box center [1470, 187] width 52 height 16
click at [1388, 211] on link "Update Report Field Values" at bounding box center [1401, 213] width 176 height 27
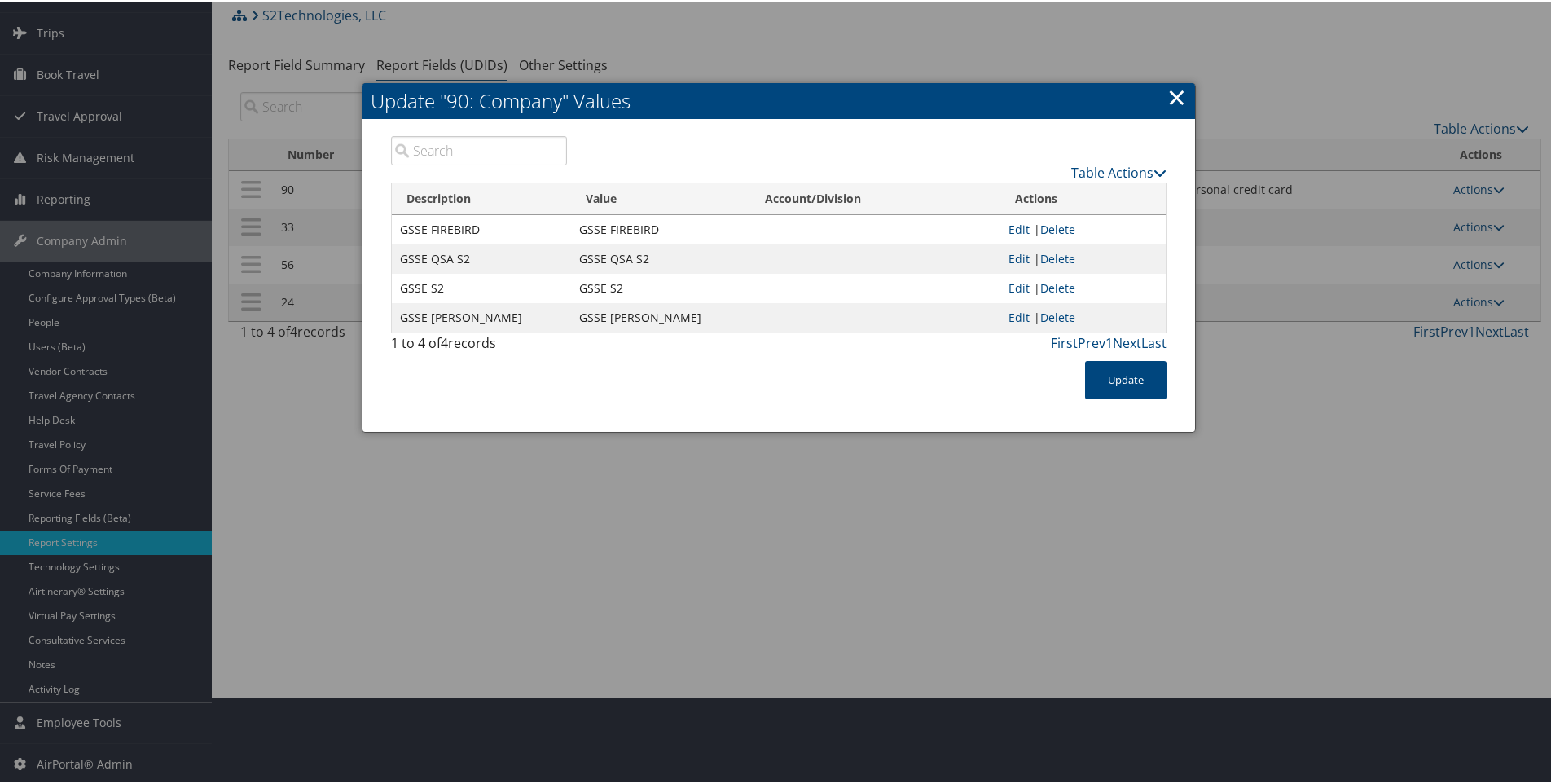
click at [1175, 96] on link "×" at bounding box center [1176, 95] width 19 height 32
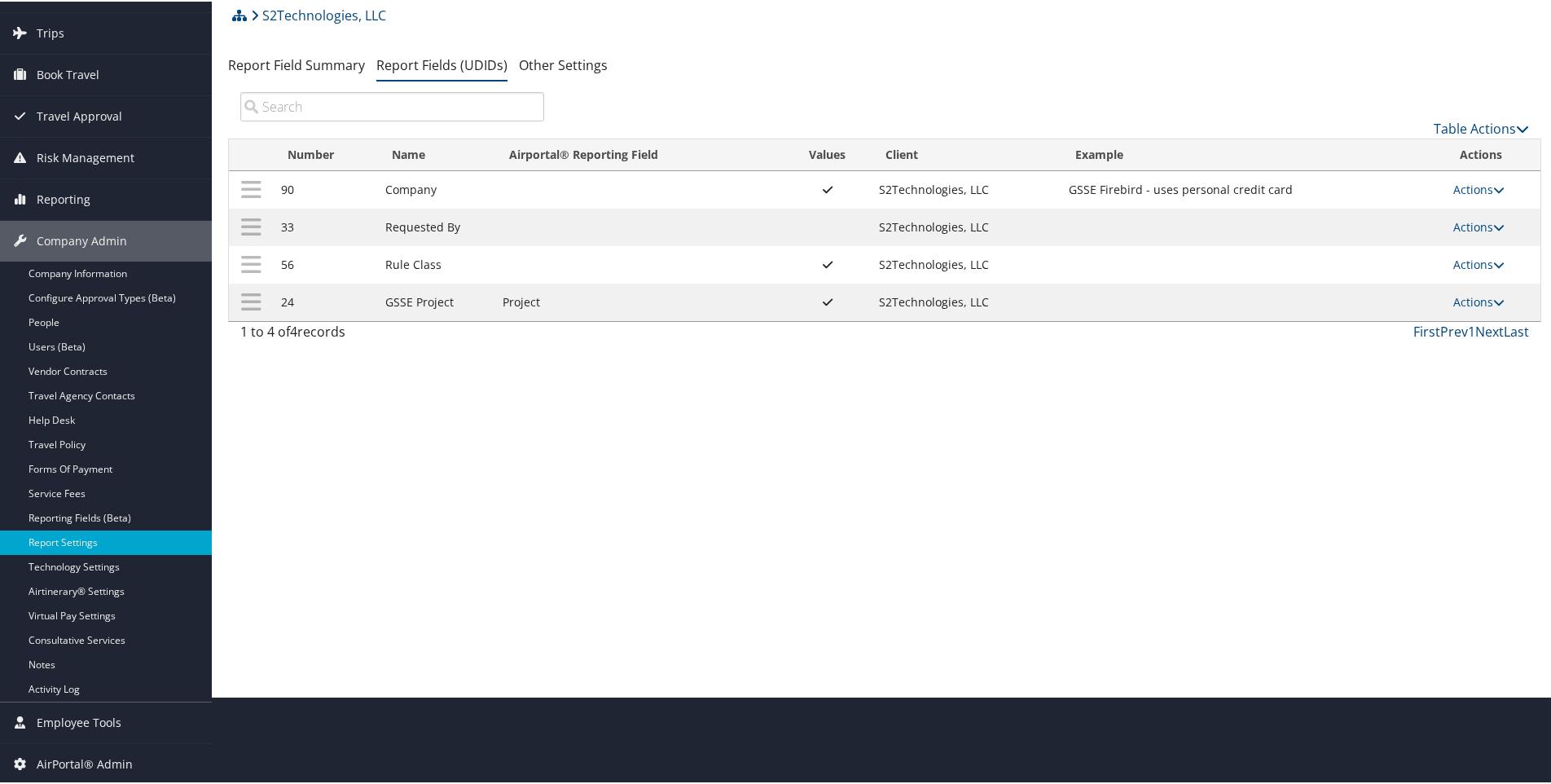
click at [1151, 187] on td "GSSE Firebird - uses personal credit card" at bounding box center [1253, 188] width 385 height 37
click at [1164, 190] on td "GSSE Firebird - uses personal credit card" at bounding box center [1253, 188] width 385 height 37
click at [1469, 186] on link "Actions" at bounding box center [1479, 187] width 52 height 16
click at [1354, 269] on link "Edit" at bounding box center [1409, 268] width 176 height 27
select select "both"
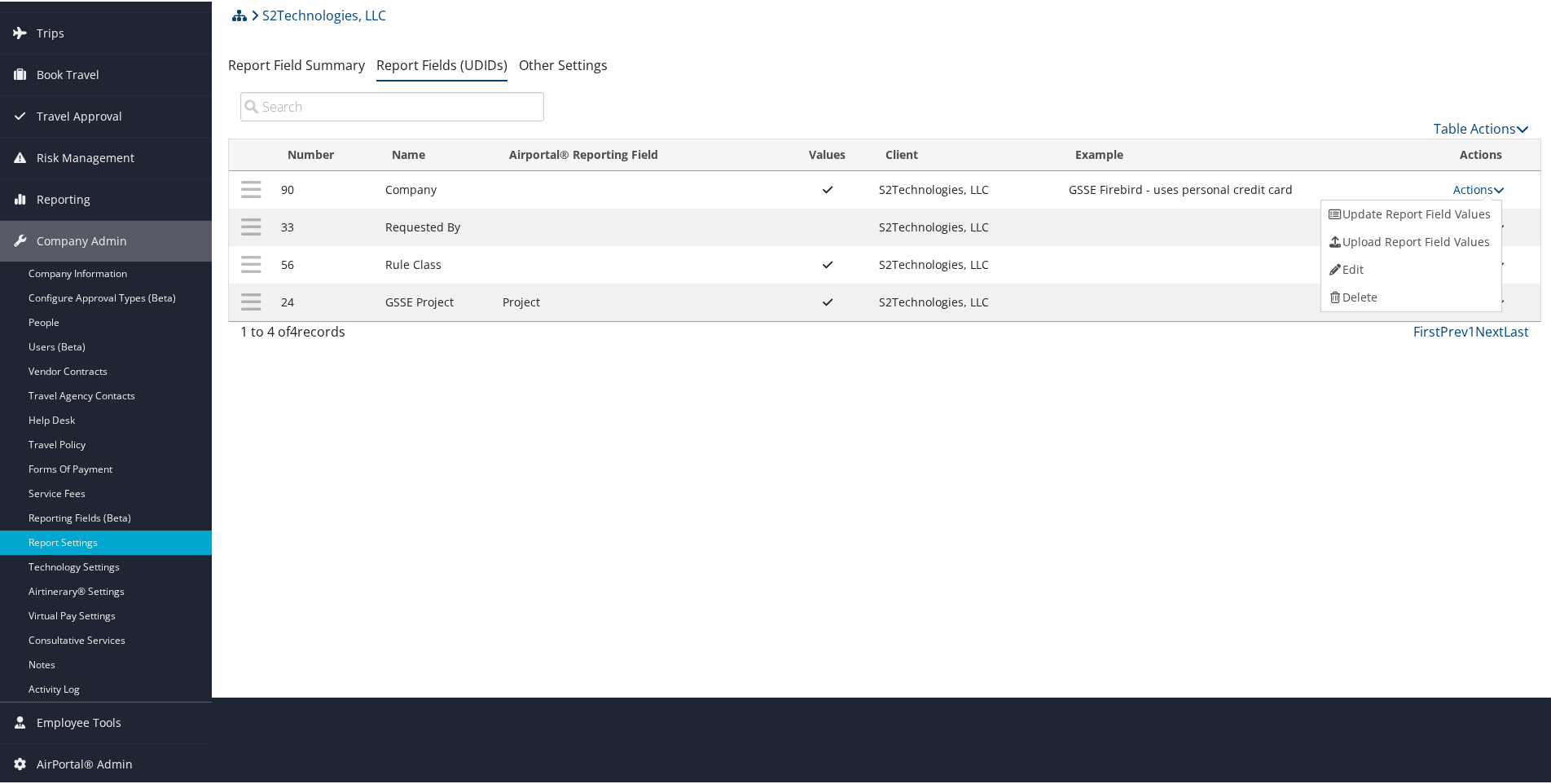
select select "trip"
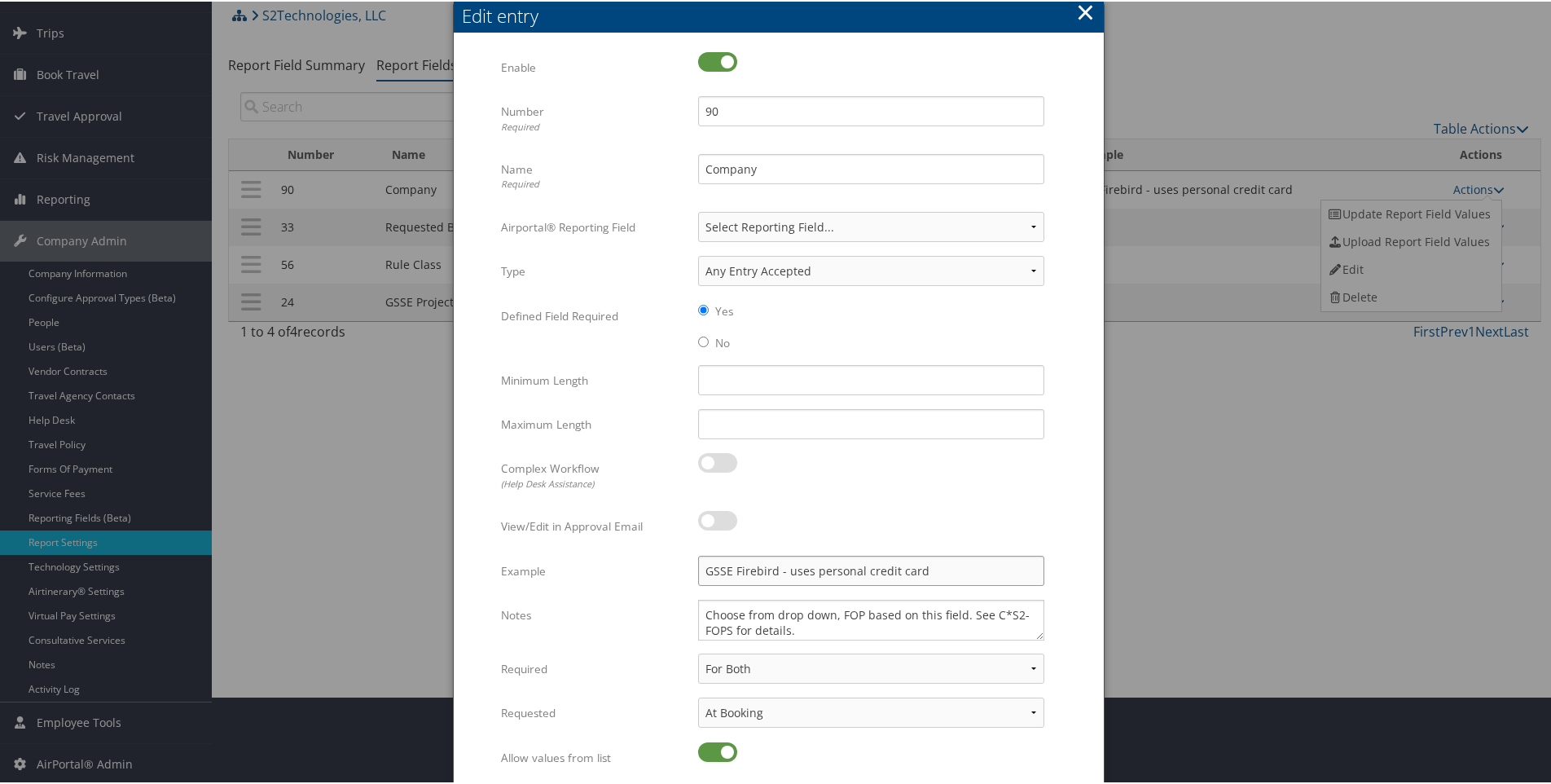
click at [804, 568] on input "GSSE Firebird - uses personal credit card" at bounding box center [871, 568] width 347 height 30
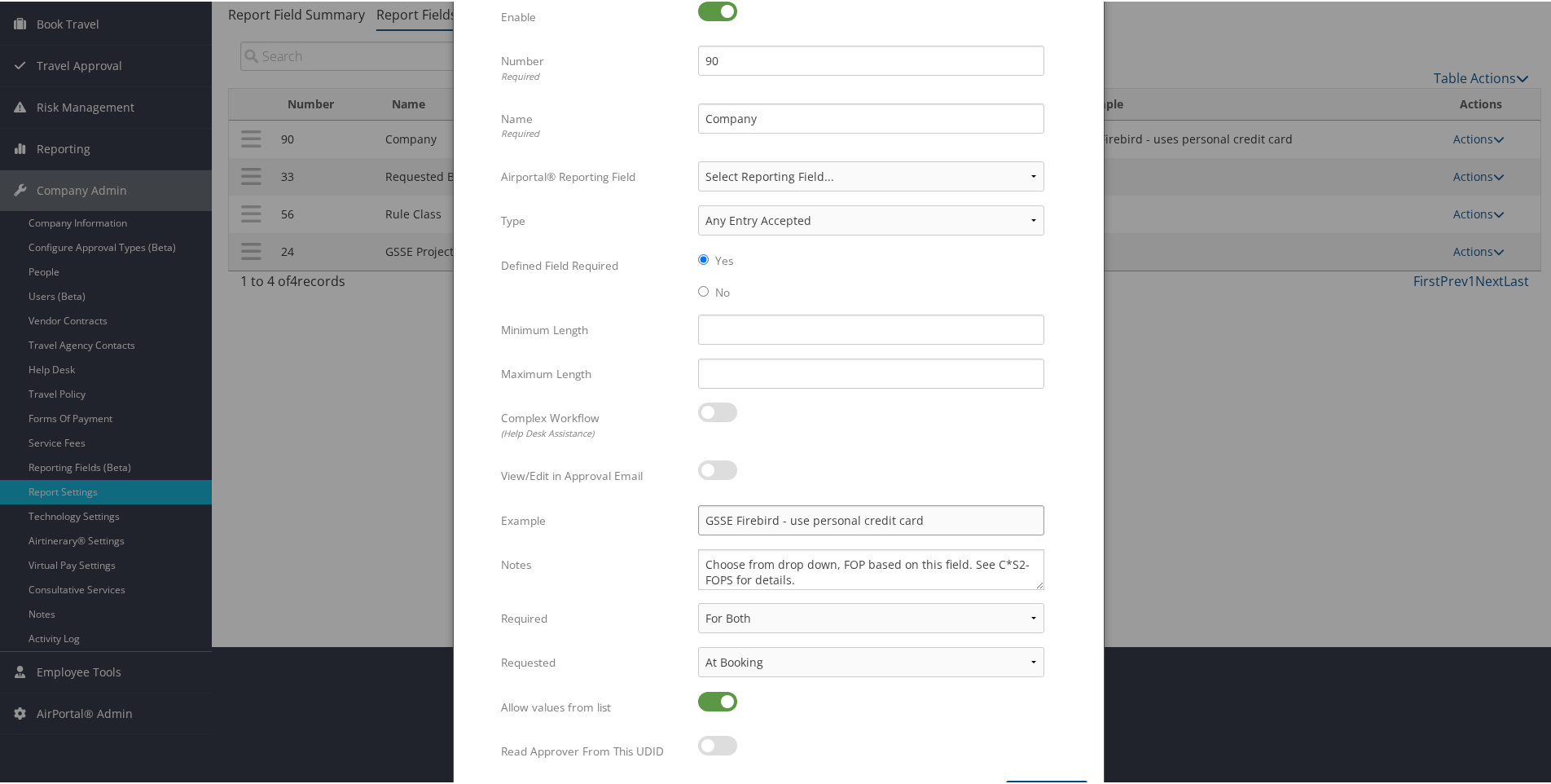
scroll to position [189, 0]
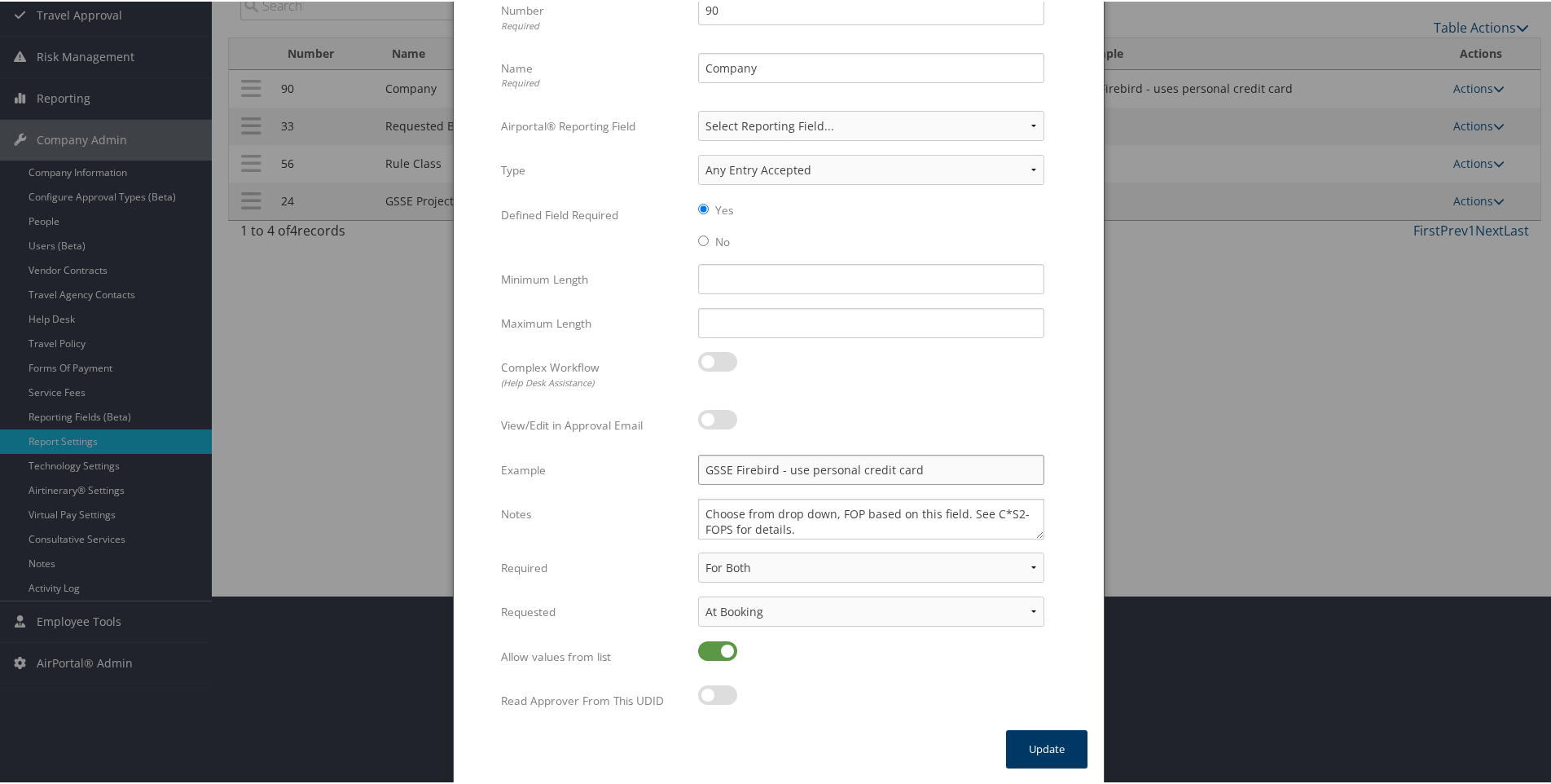
type input "GSSE Firebird - use personal credit card"
click at [1033, 749] on button "Update" at bounding box center [1046, 747] width 81 height 38
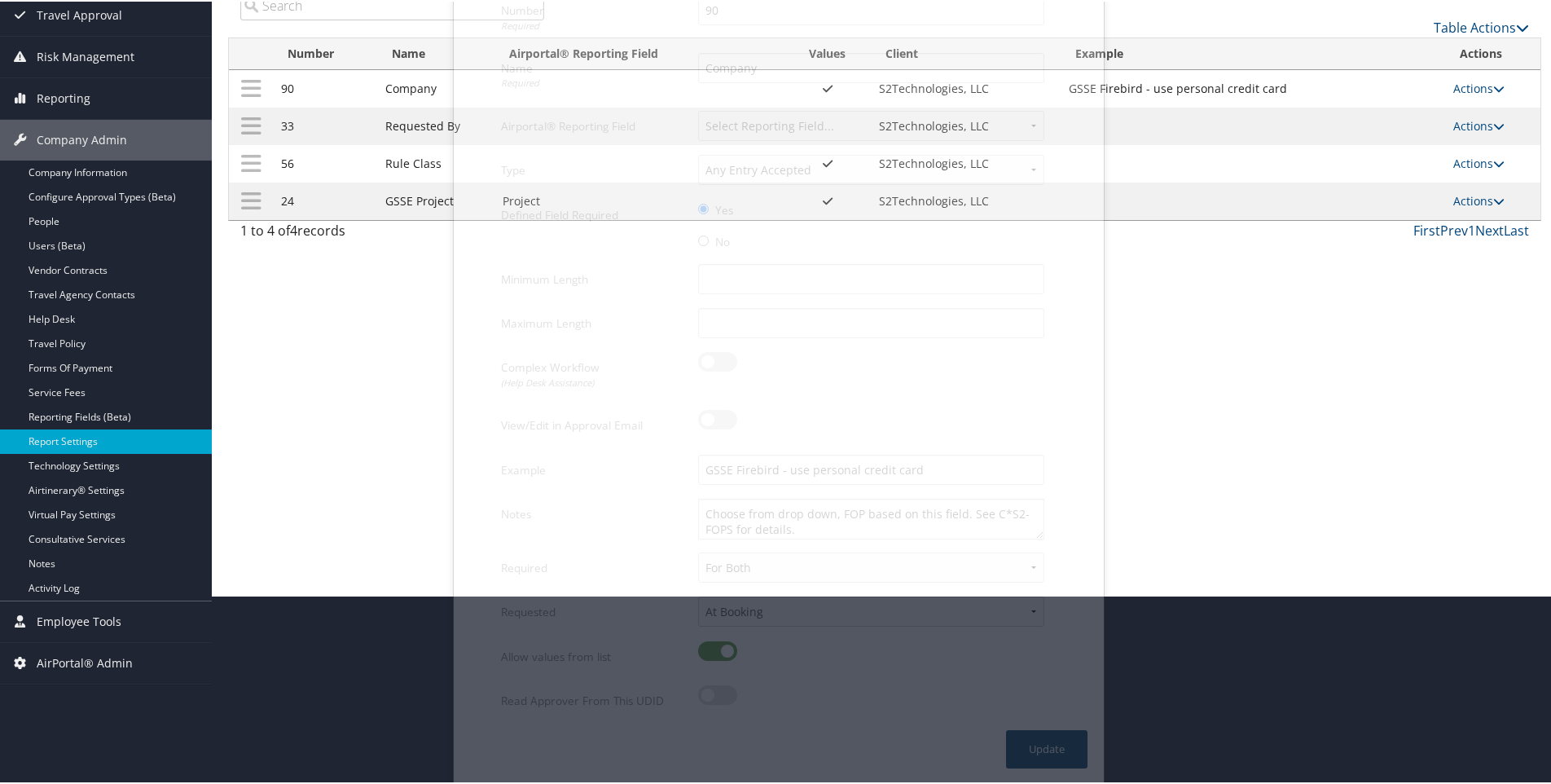
scroll to position [88, 0]
